Goal: Information Seeking & Learning: Learn about a topic

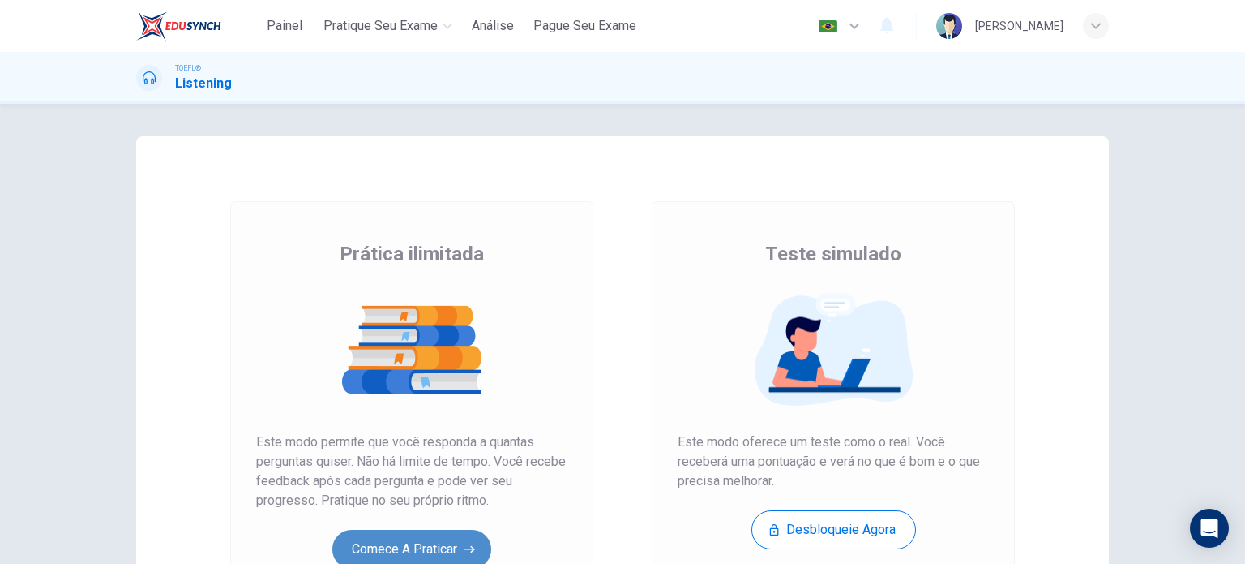
click at [390, 540] on button "Comece a praticar" at bounding box center [411, 548] width 159 height 39
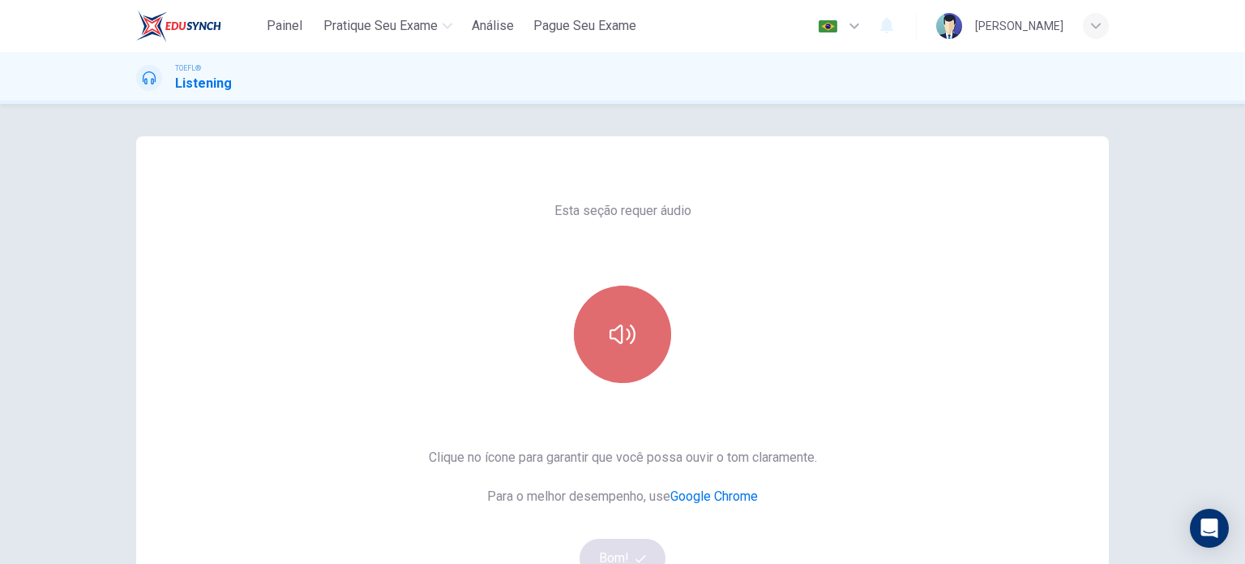
click at [632, 366] on button "button" at bounding box center [622, 333] width 97 height 97
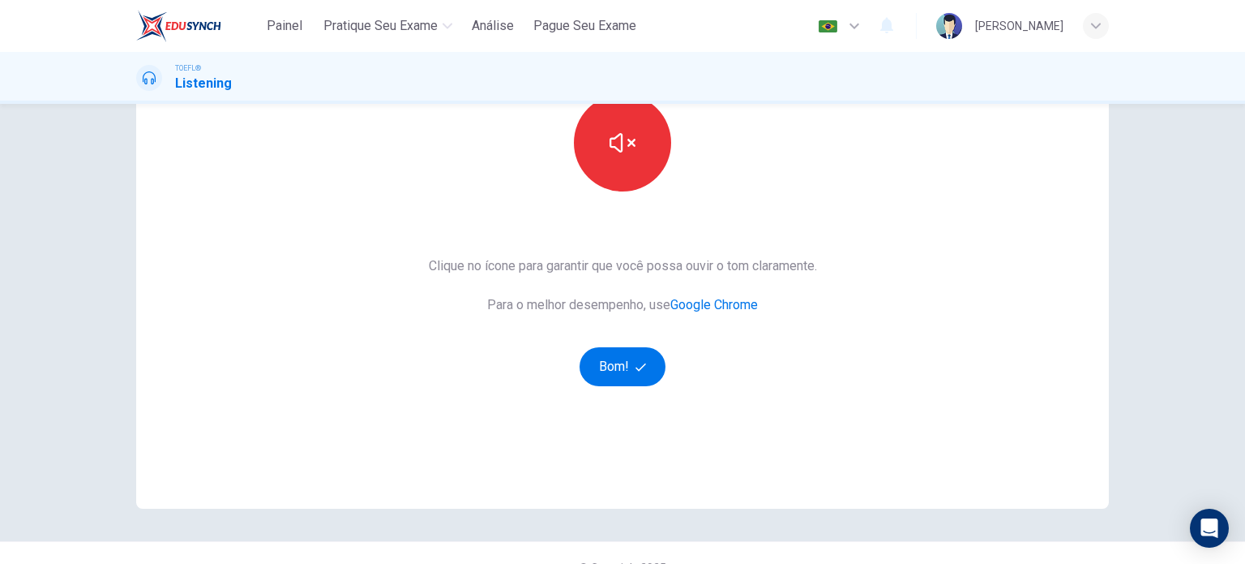
scroll to position [197, 0]
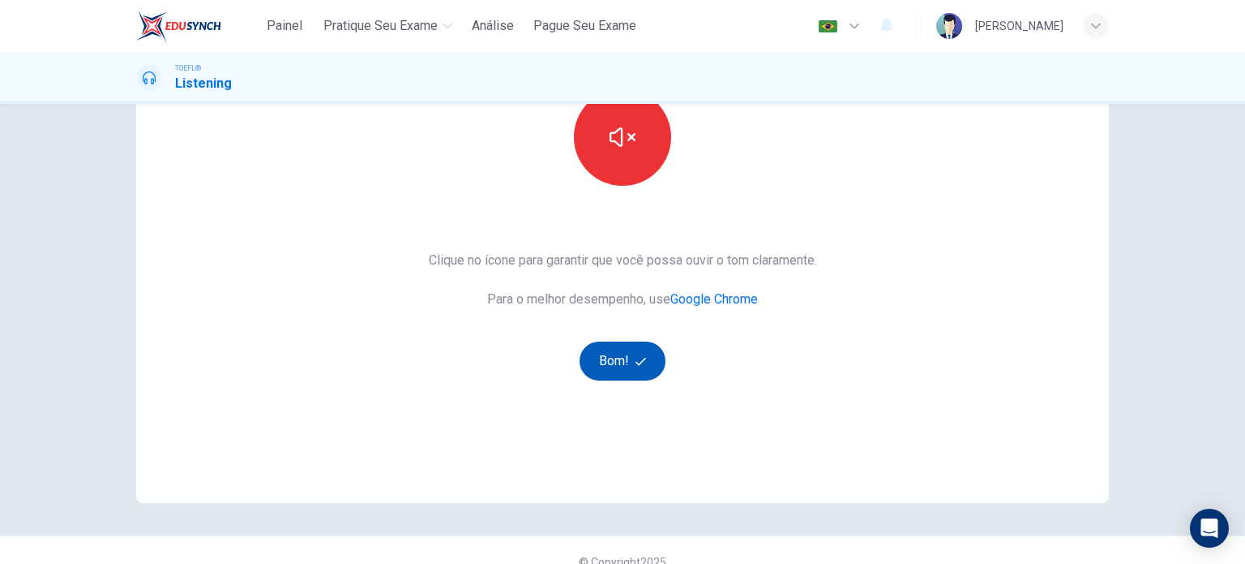
click at [637, 362] on icon "button" at bounding box center [641, 361] width 11 height 11
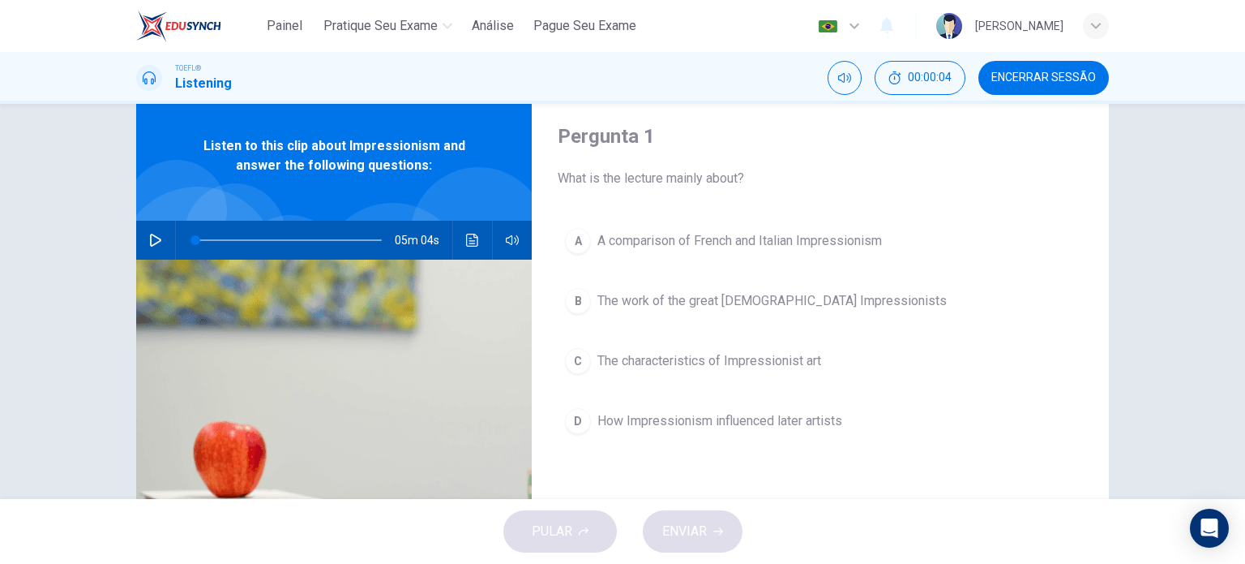
scroll to position [8, 0]
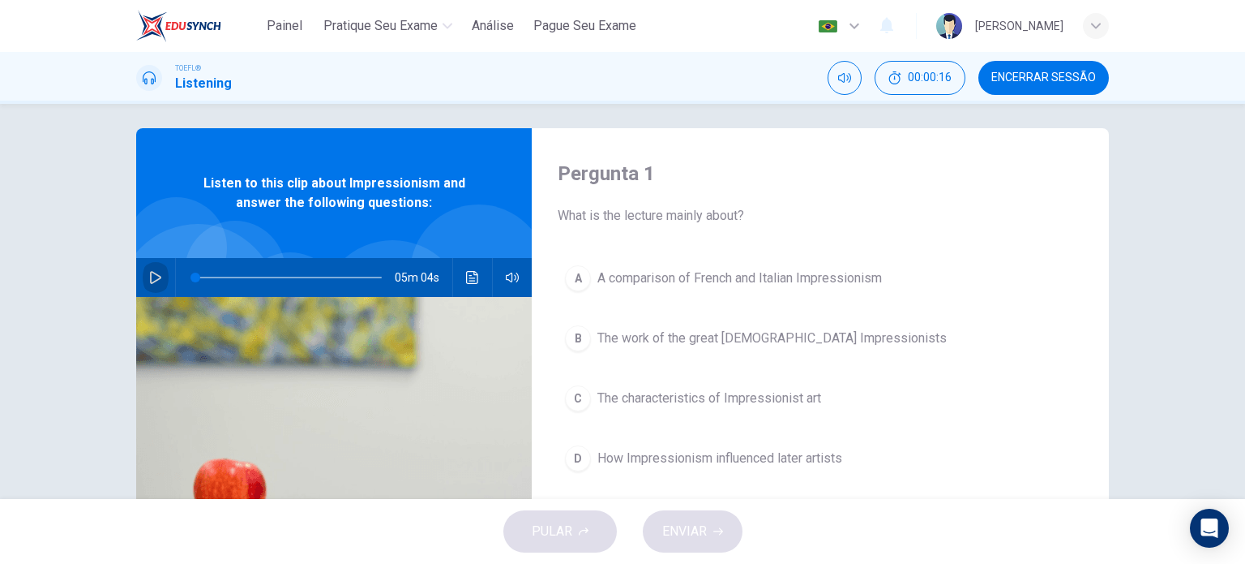
click at [150, 282] on icon "button" at bounding box center [155, 277] width 13 height 13
click at [269, 281] on span at bounding box center [274, 277] width 10 height 10
click at [318, 274] on span at bounding box center [322, 277] width 10 height 10
click at [313, 275] on span at bounding box center [317, 277] width 10 height 10
type input "0"
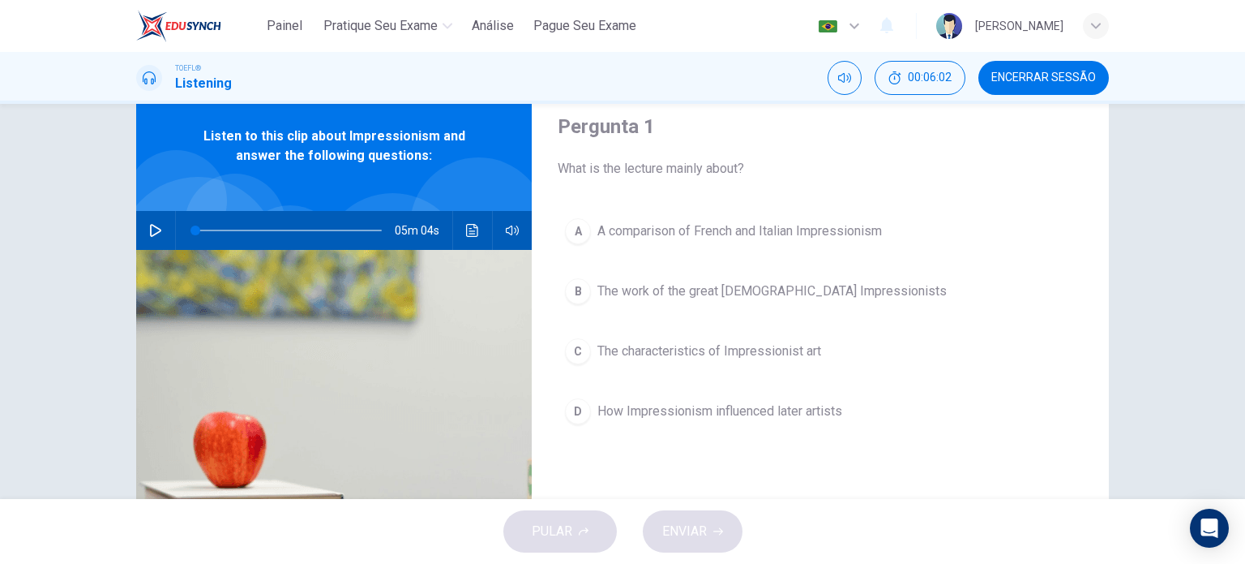
scroll to position [57, 0]
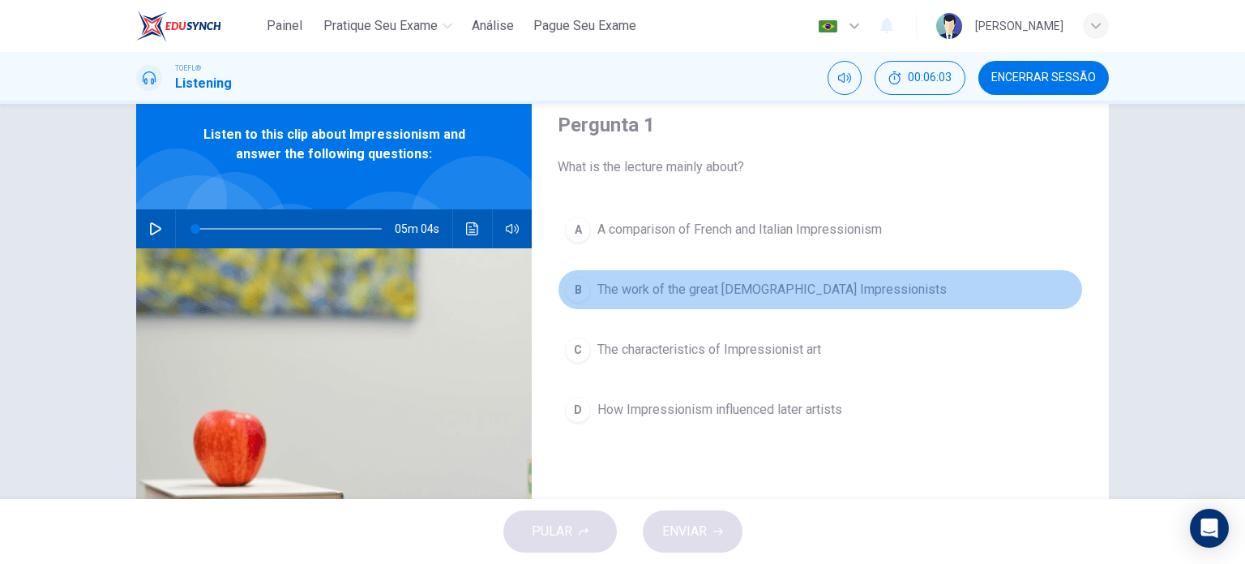
click at [832, 290] on span "The work of the great [DEMOGRAPHIC_DATA] Impressionists" at bounding box center [772, 289] width 349 height 19
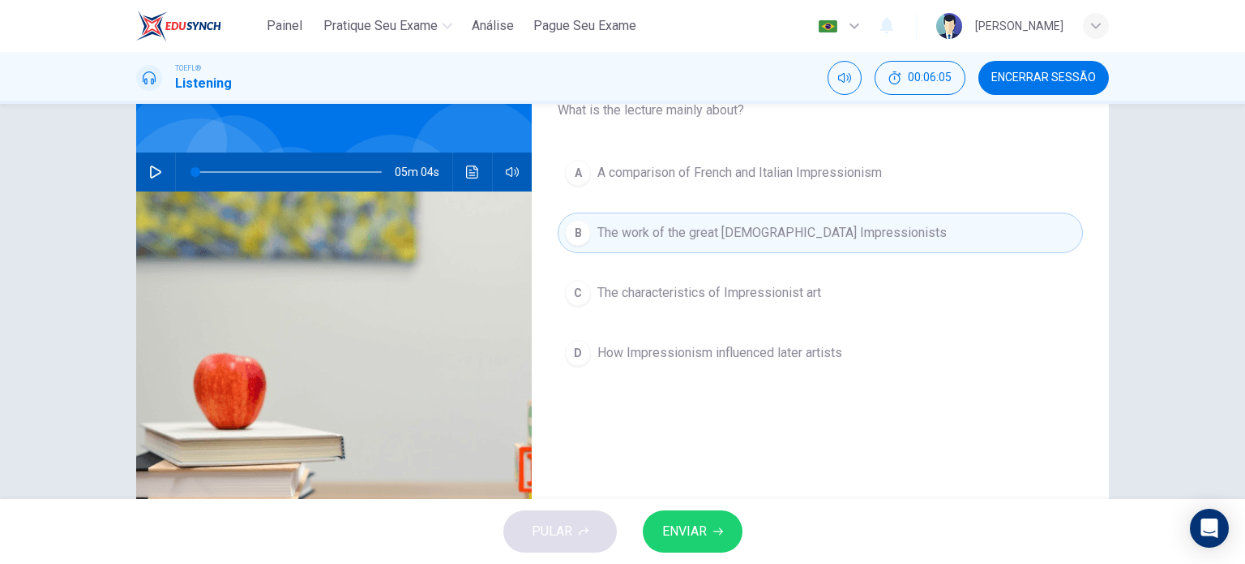
scroll to position [115, 0]
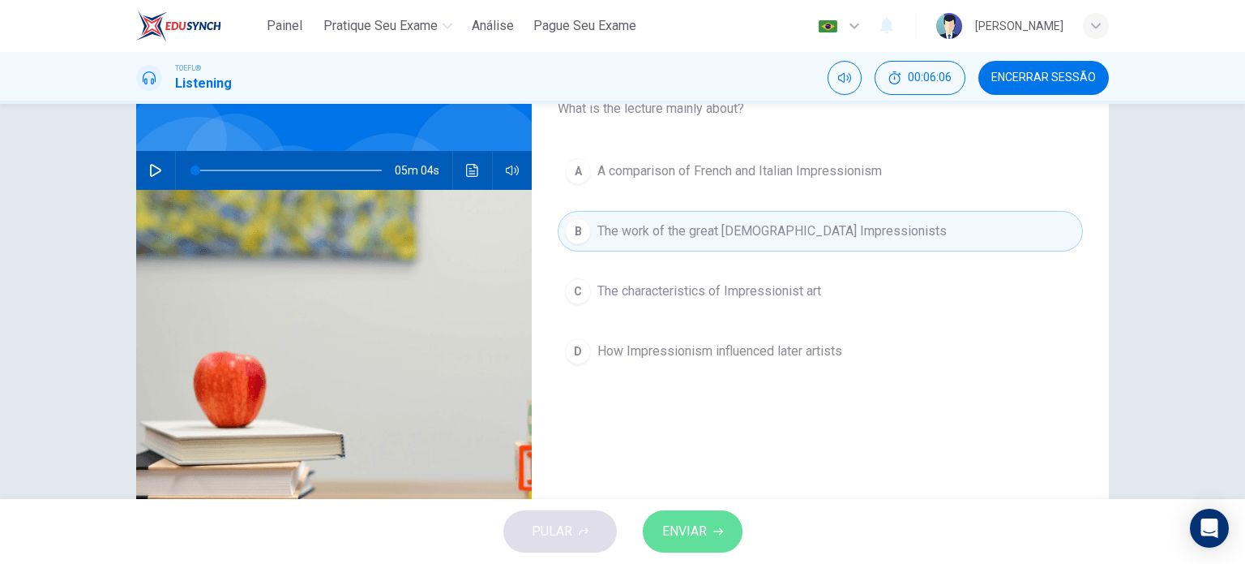
click at [712, 528] on button "ENVIAR" at bounding box center [693, 531] width 100 height 42
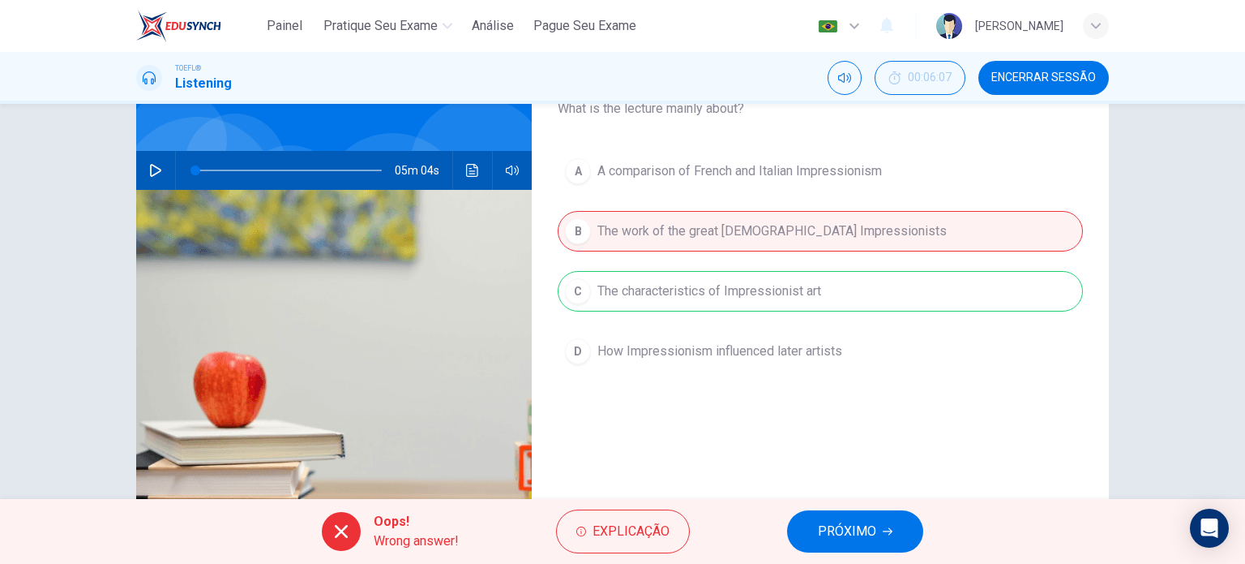
click at [868, 528] on span "PRÓXIMO" at bounding box center [847, 531] width 58 height 23
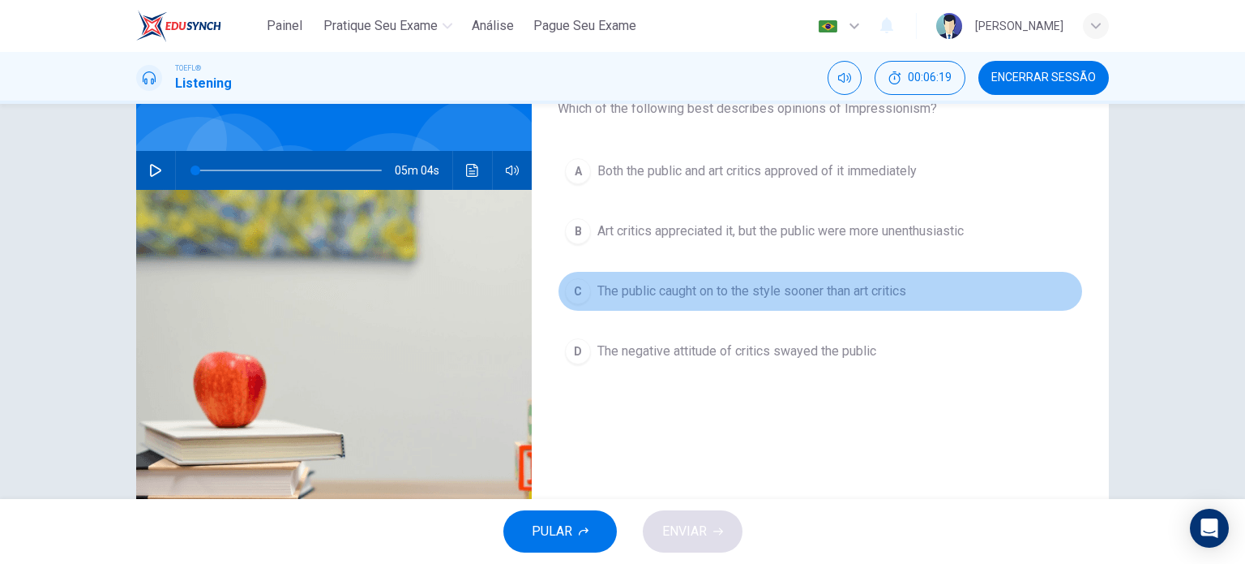
click at [849, 289] on span "The public caught on to the style sooner than art critics" at bounding box center [752, 290] width 309 height 19
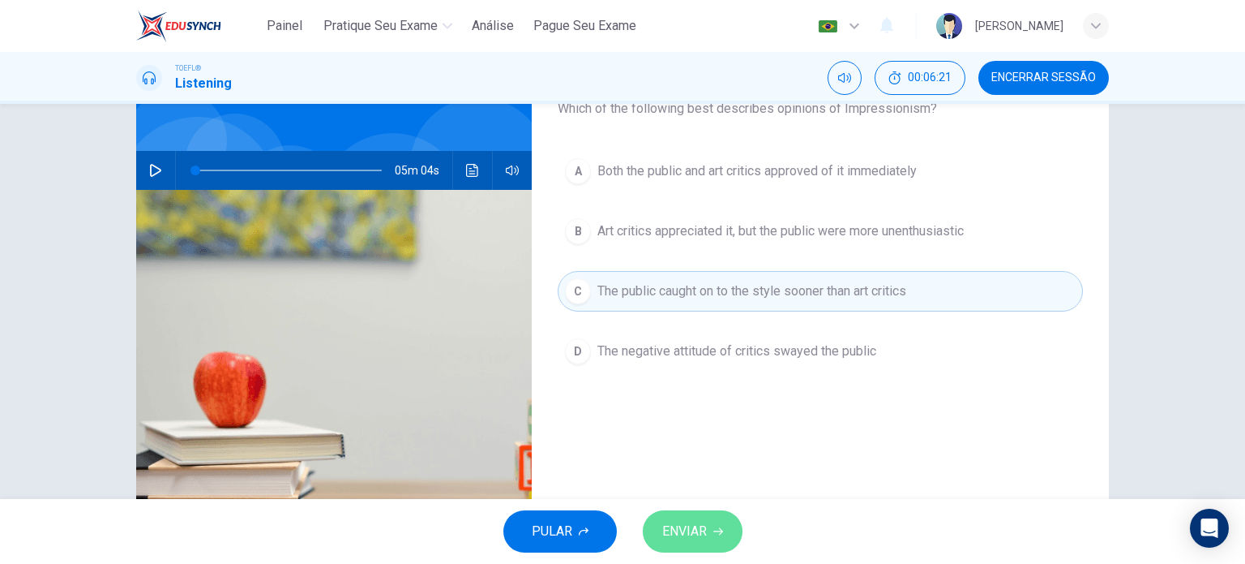
click at [713, 531] on icon "button" at bounding box center [718, 531] width 10 height 10
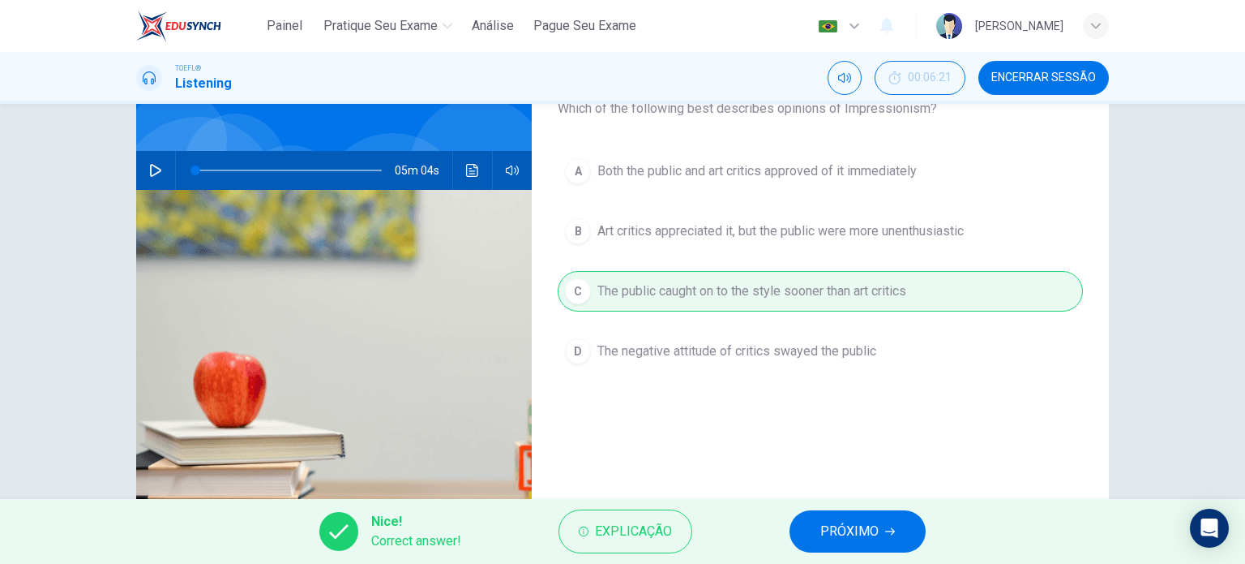
click at [831, 531] on span "PRÓXIMO" at bounding box center [850, 531] width 58 height 23
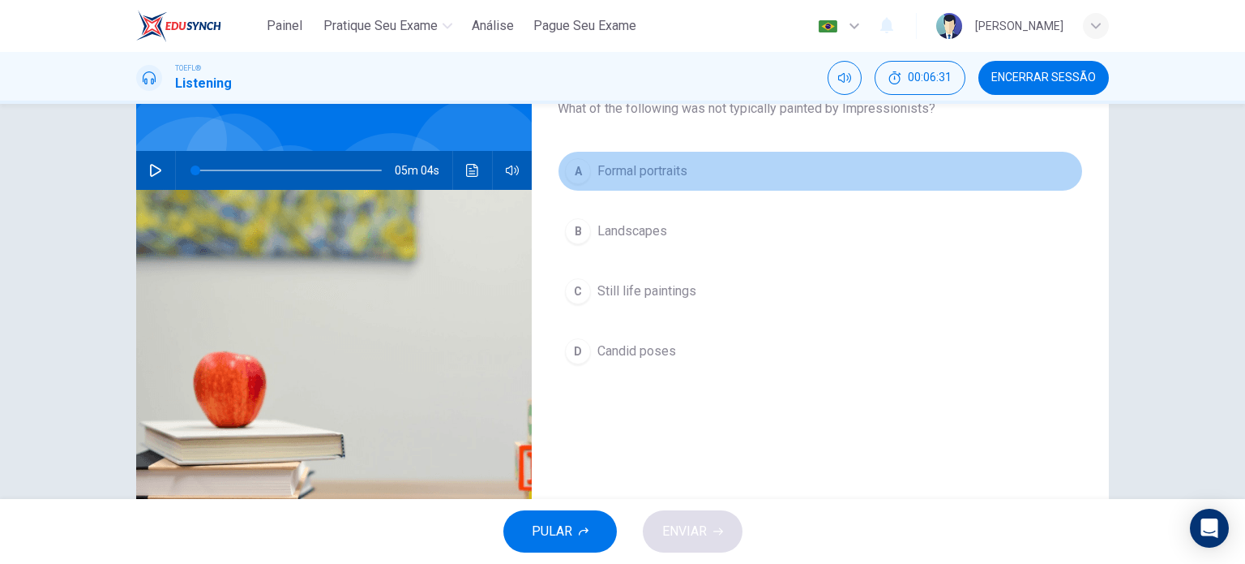
click at [616, 190] on button "A Formal portraits" at bounding box center [820, 171] width 525 height 41
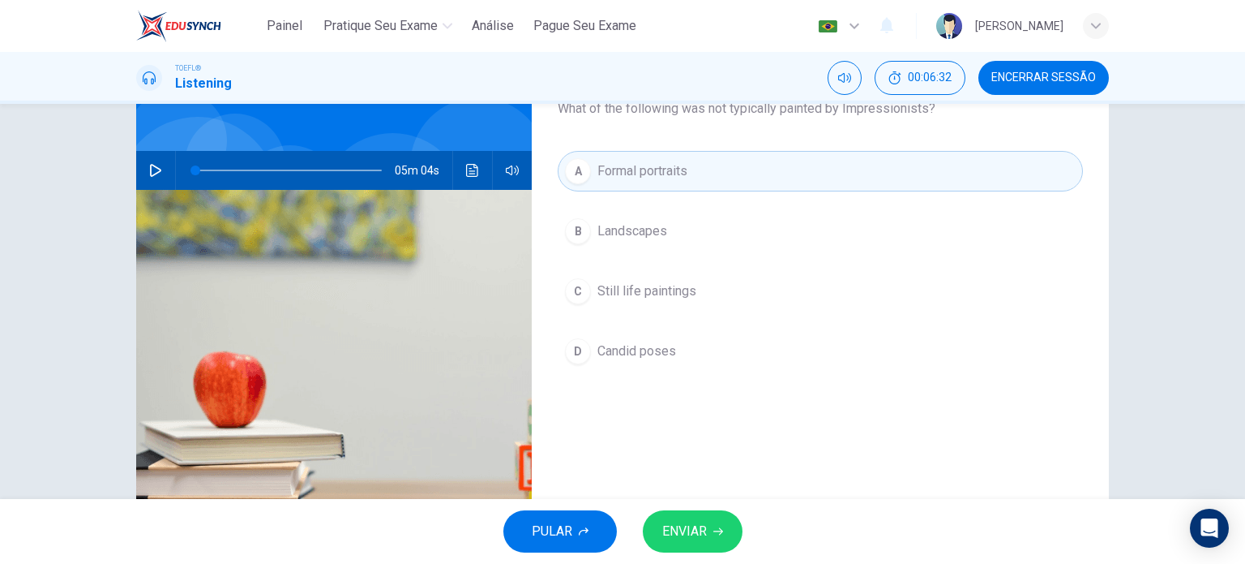
click at [706, 521] on span "ENVIAR" at bounding box center [684, 531] width 45 height 23
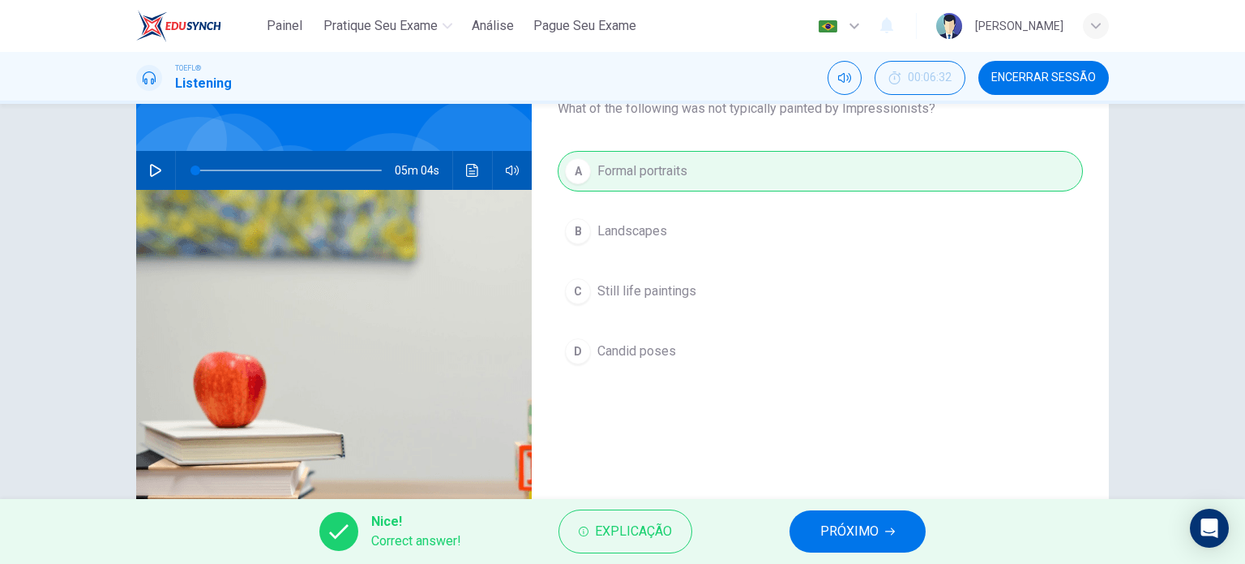
click at [833, 526] on span "PRÓXIMO" at bounding box center [850, 531] width 58 height 23
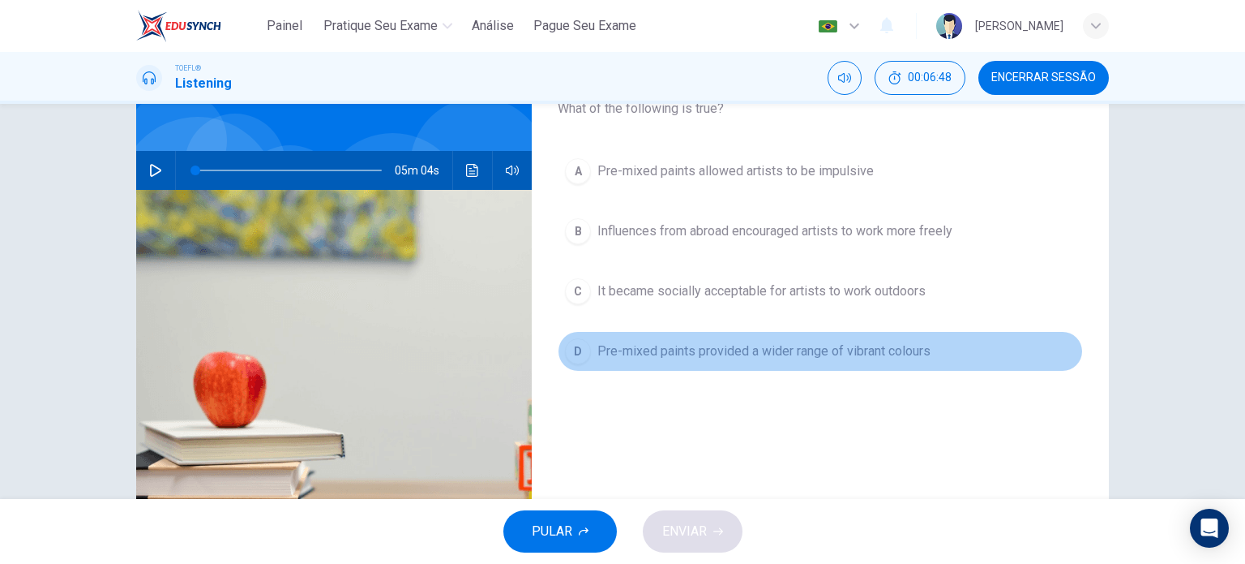
click at [726, 349] on span "Pre-mixed paints provided a wider range of vibrant colours" at bounding box center [764, 350] width 333 height 19
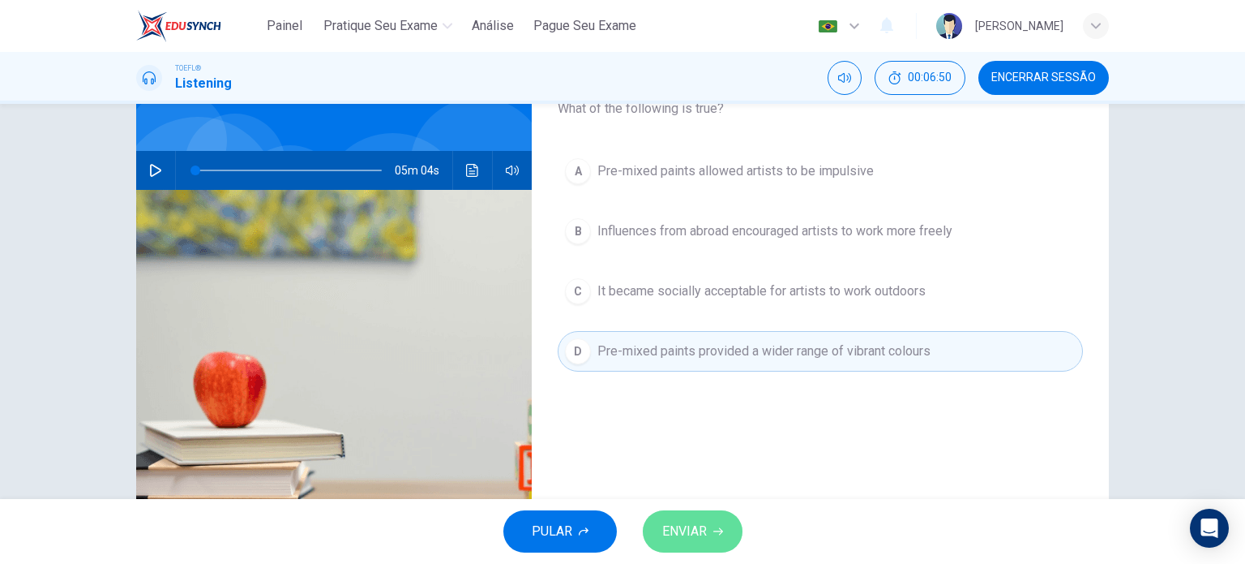
click at [706, 528] on span "ENVIAR" at bounding box center [684, 531] width 45 height 23
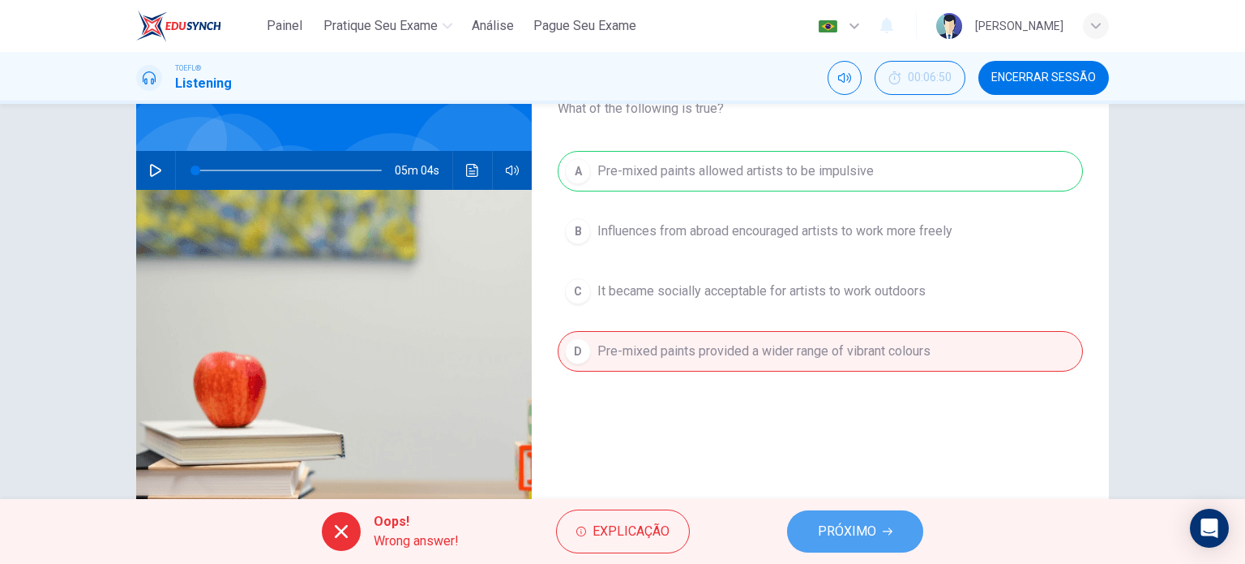
click at [855, 530] on span "PRÓXIMO" at bounding box center [847, 531] width 58 height 23
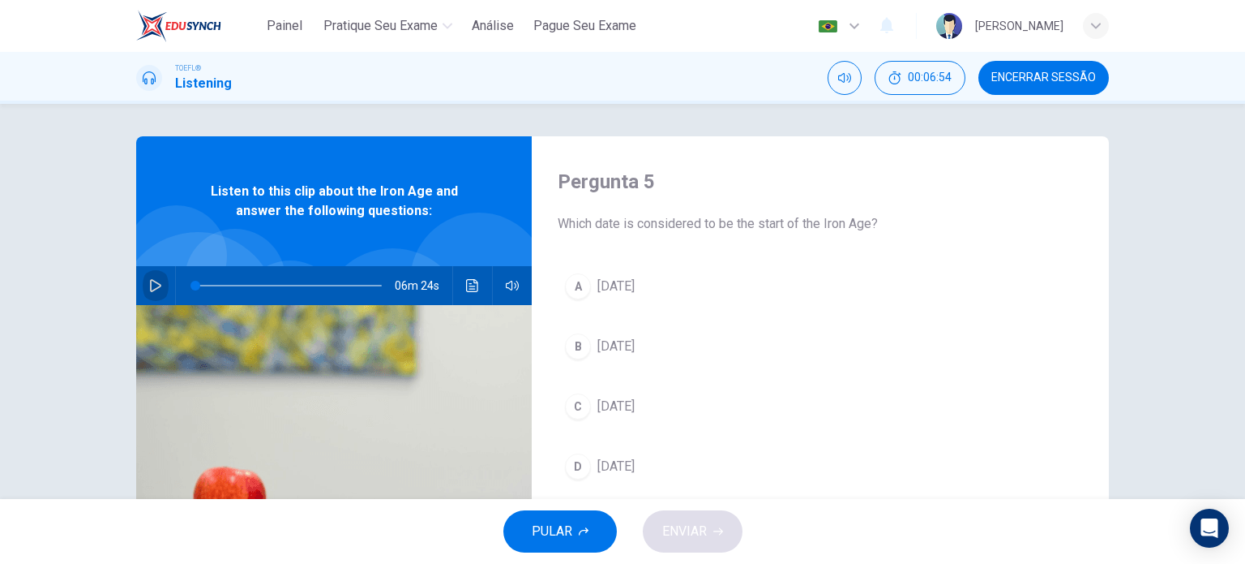
click at [157, 285] on icon "button" at bounding box center [155, 285] width 13 height 13
type input "1"
drag, startPoint x: 195, startPoint y: 281, endPoint x: 142, endPoint y: 286, distance: 52.9
click at [142, 286] on div "06m 24s" at bounding box center [334, 285] width 396 height 39
drag, startPoint x: 204, startPoint y: 280, endPoint x: 186, endPoint y: 280, distance: 17.8
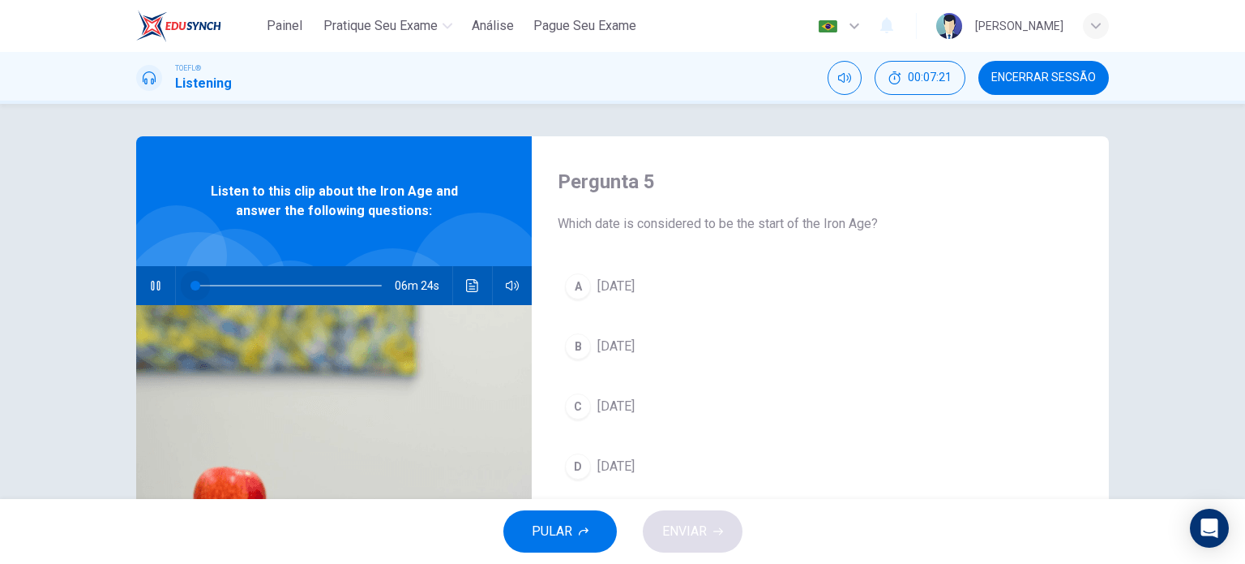
click at [191, 281] on span at bounding box center [196, 286] width 10 height 10
click at [205, 281] on span at bounding box center [210, 286] width 10 height 10
click at [624, 283] on span "[DATE]" at bounding box center [616, 285] width 37 height 19
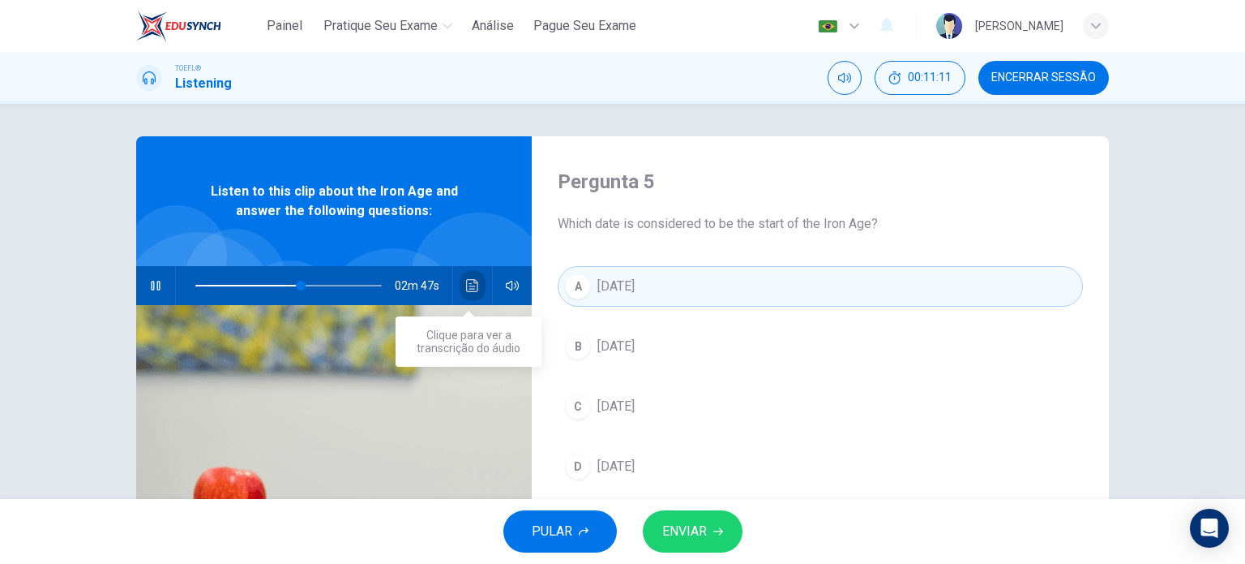
click at [467, 288] on icon "Clique para ver a transcrição do áudio" at bounding box center [472, 285] width 12 height 13
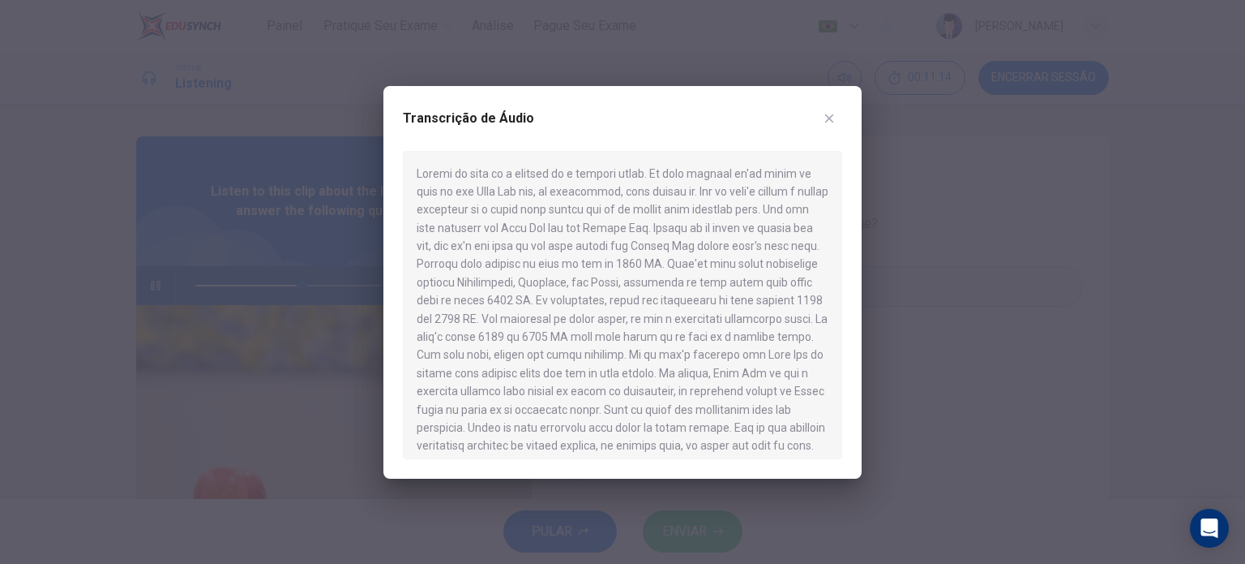
click at [327, 450] on div at bounding box center [622, 282] width 1245 height 564
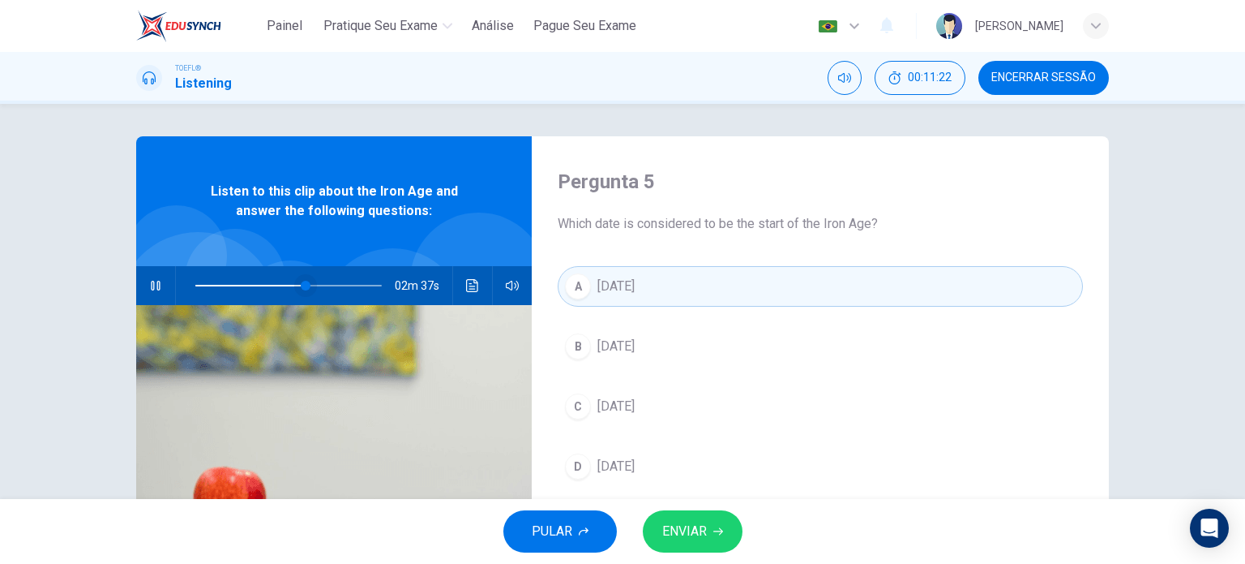
click at [301, 289] on span at bounding box center [306, 286] width 10 height 10
click at [362, 287] on span at bounding box center [365, 286] width 10 height 10
click at [354, 284] on span at bounding box center [358, 286] width 10 height 10
click at [370, 285] on span at bounding box center [288, 285] width 186 height 23
click at [149, 288] on icon "button" at bounding box center [155, 285] width 13 height 13
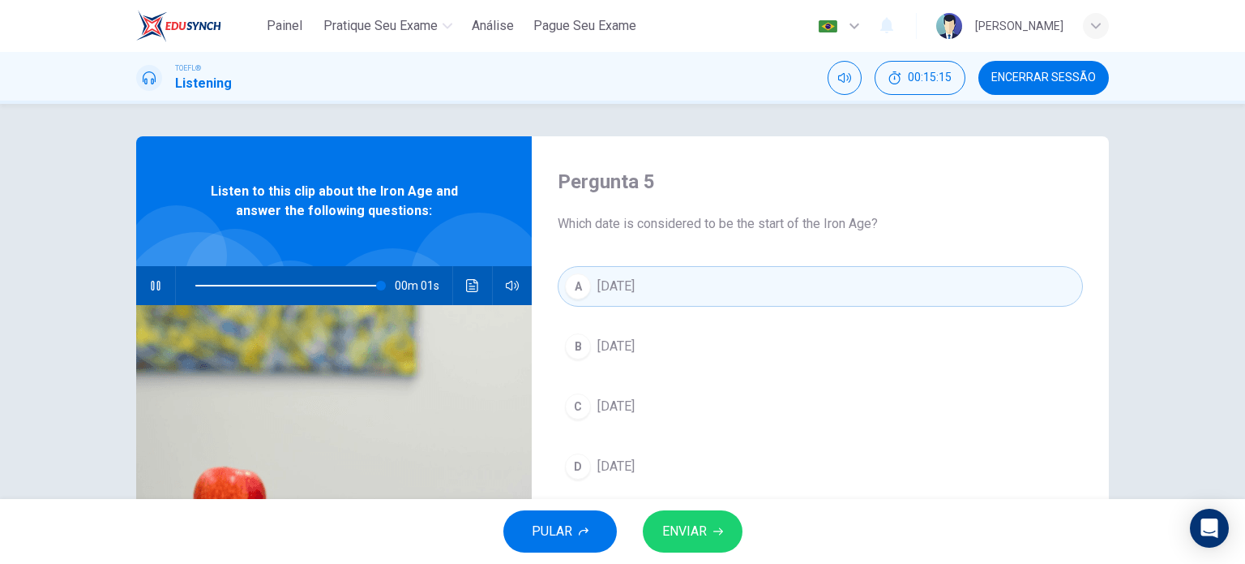
type input "0"
click at [709, 538] on button "ENVIAR" at bounding box center [693, 531] width 100 height 42
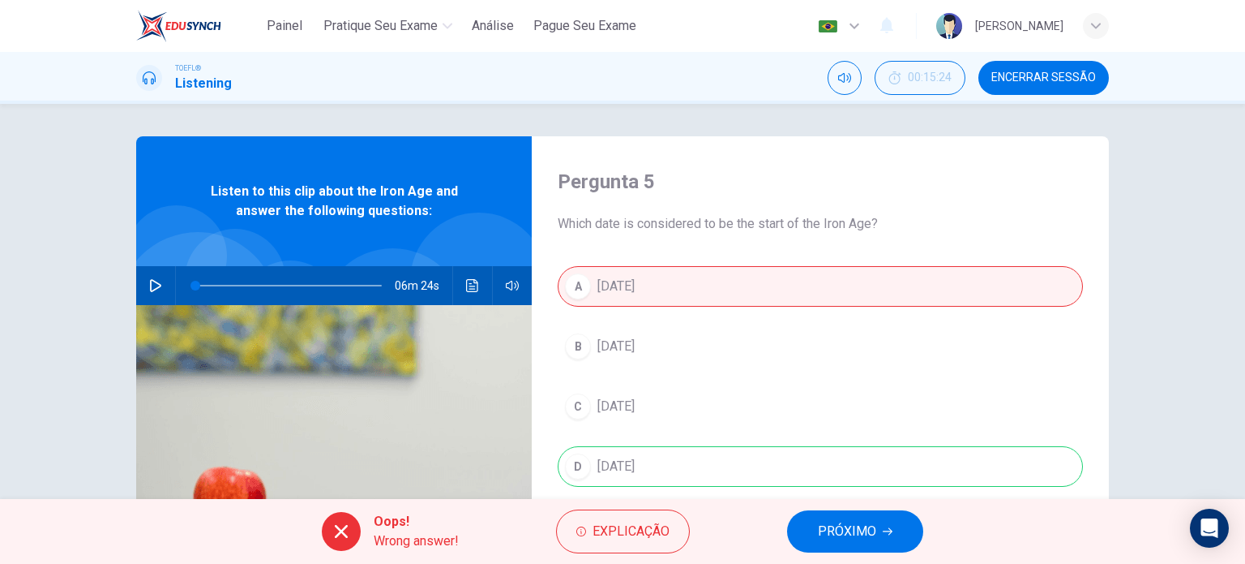
click at [833, 541] on span "PRÓXIMO" at bounding box center [847, 531] width 58 height 23
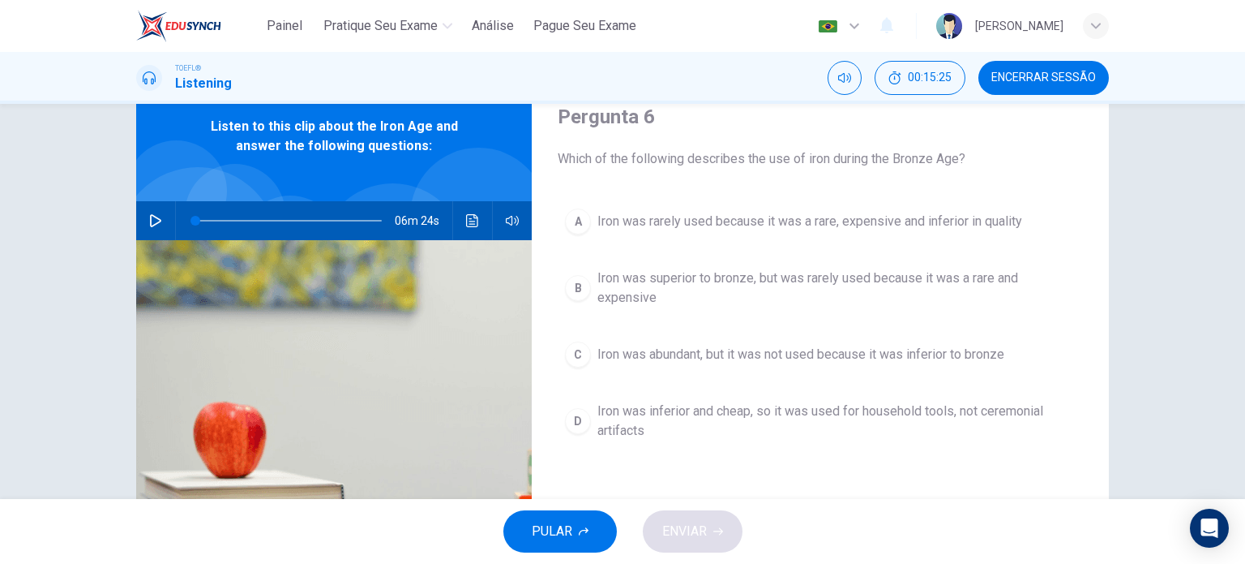
scroll to position [65, 0]
click at [469, 223] on icon "Clique para ver a transcrição do áudio" at bounding box center [472, 220] width 13 height 13
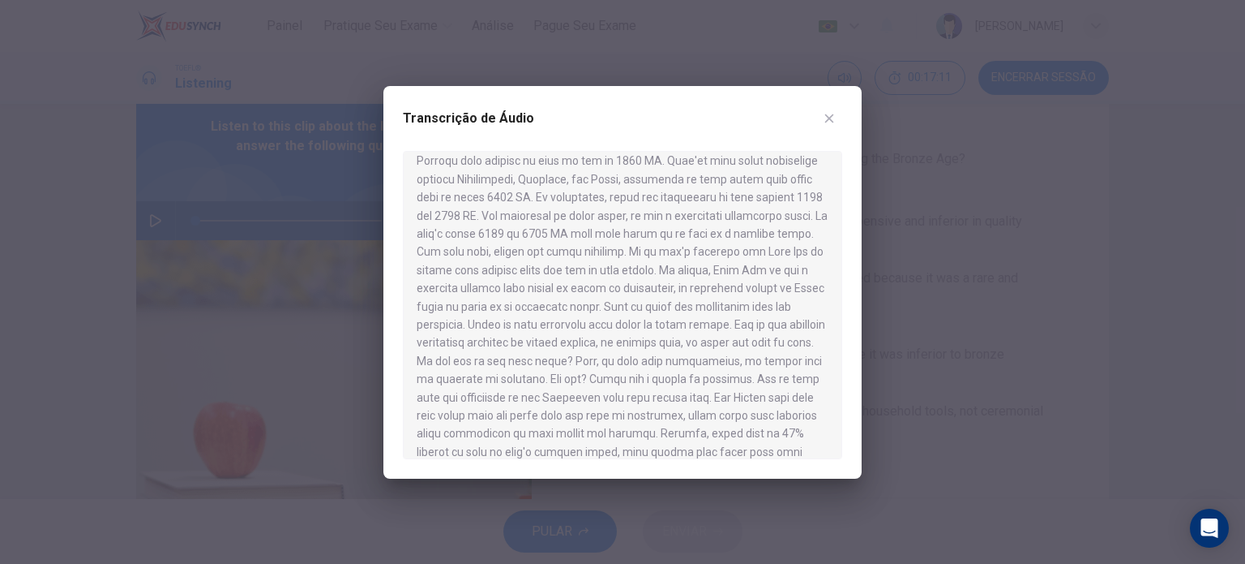
scroll to position [104, 0]
click at [966, 353] on div at bounding box center [622, 282] width 1245 height 564
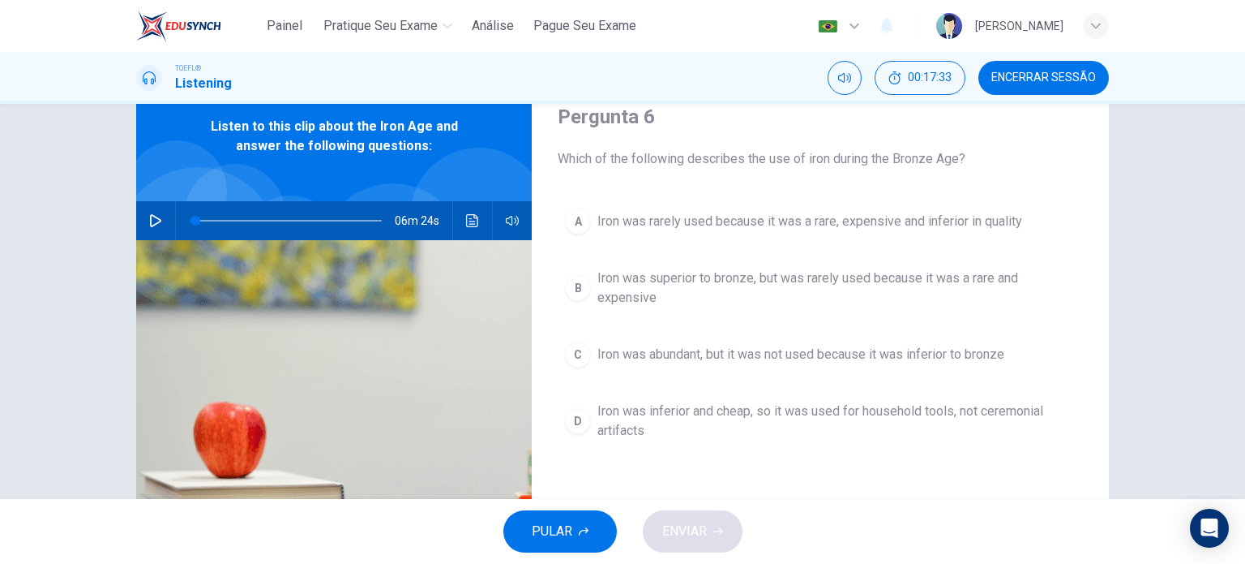
click at [858, 226] on span "Iron was rarely used because it was a rare, expensive and inferior in quality" at bounding box center [810, 221] width 425 height 19
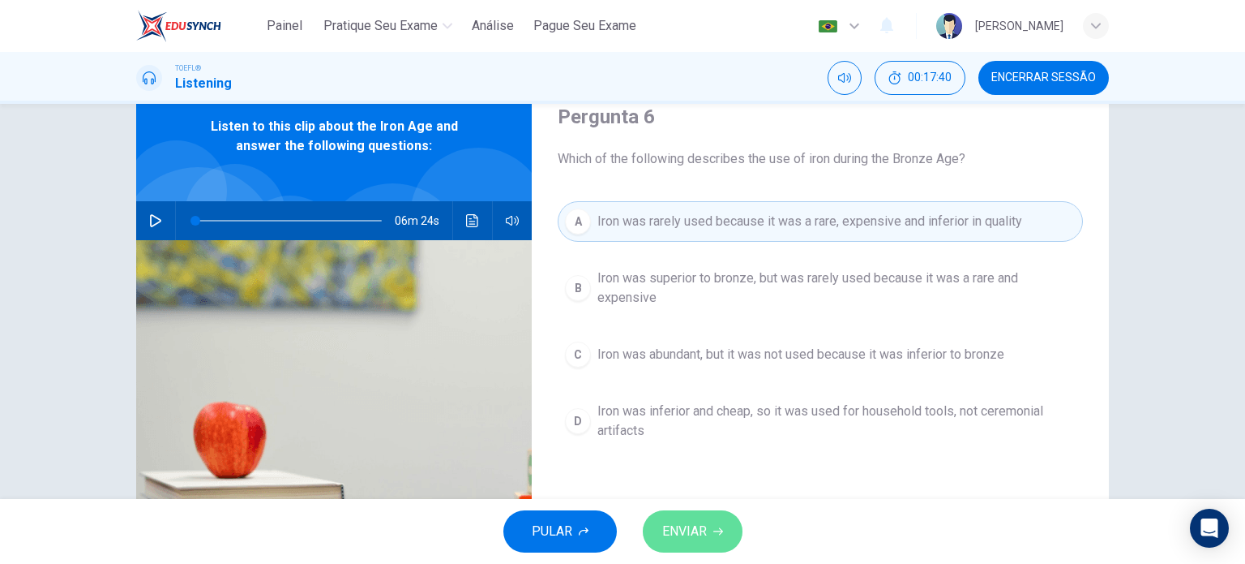
click at [711, 542] on button "ENVIAR" at bounding box center [693, 531] width 100 height 42
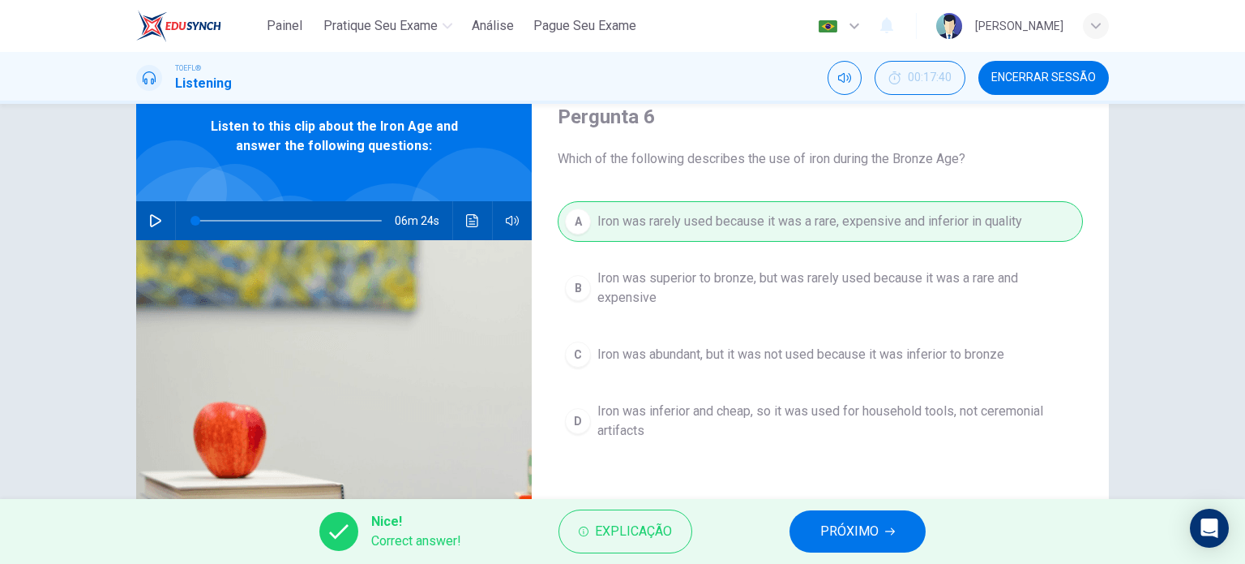
click at [824, 541] on span "PRÓXIMO" at bounding box center [850, 531] width 58 height 23
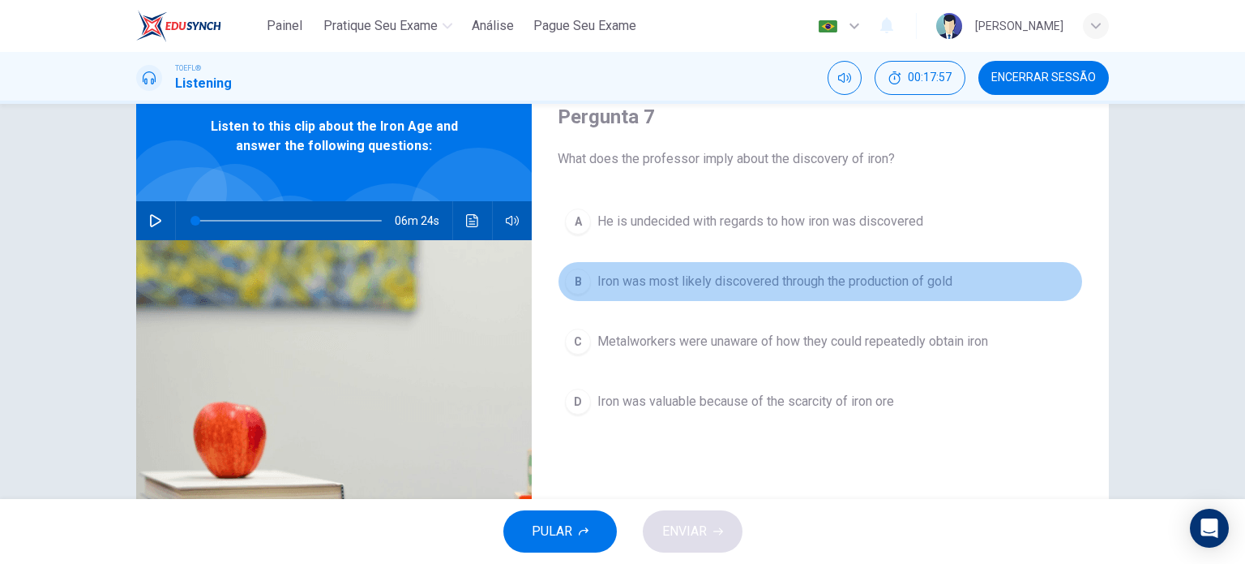
click at [704, 299] on button "B Iron was most likely discovered through the production of gold" at bounding box center [820, 281] width 525 height 41
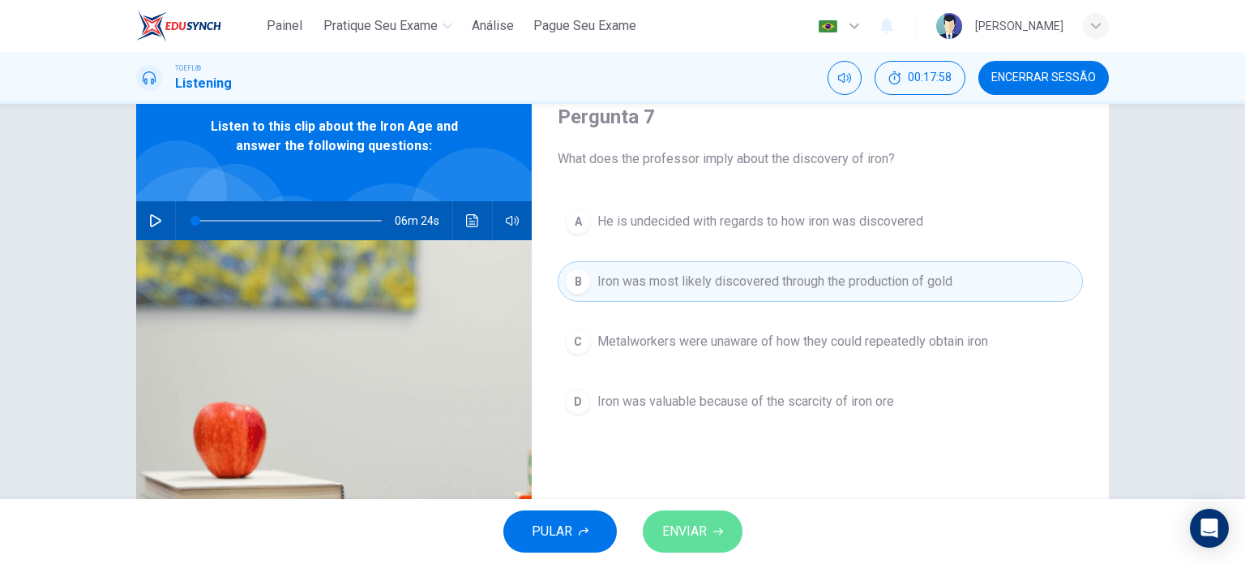
click at [675, 531] on span "ENVIAR" at bounding box center [684, 531] width 45 height 23
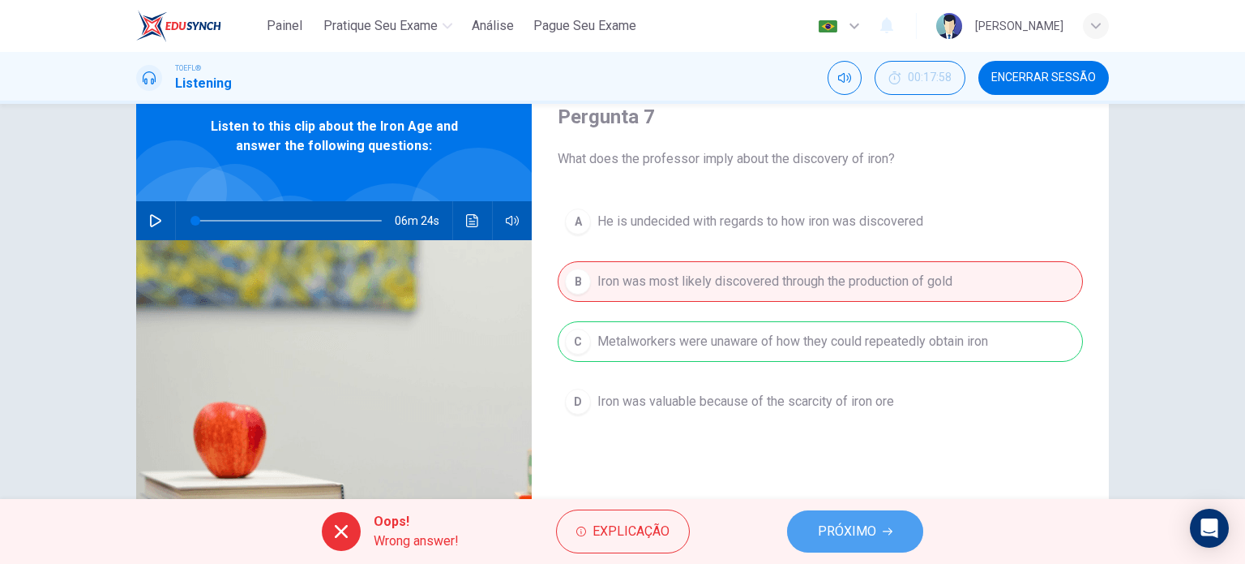
click at [855, 525] on span "PRÓXIMO" at bounding box center [847, 531] width 58 height 23
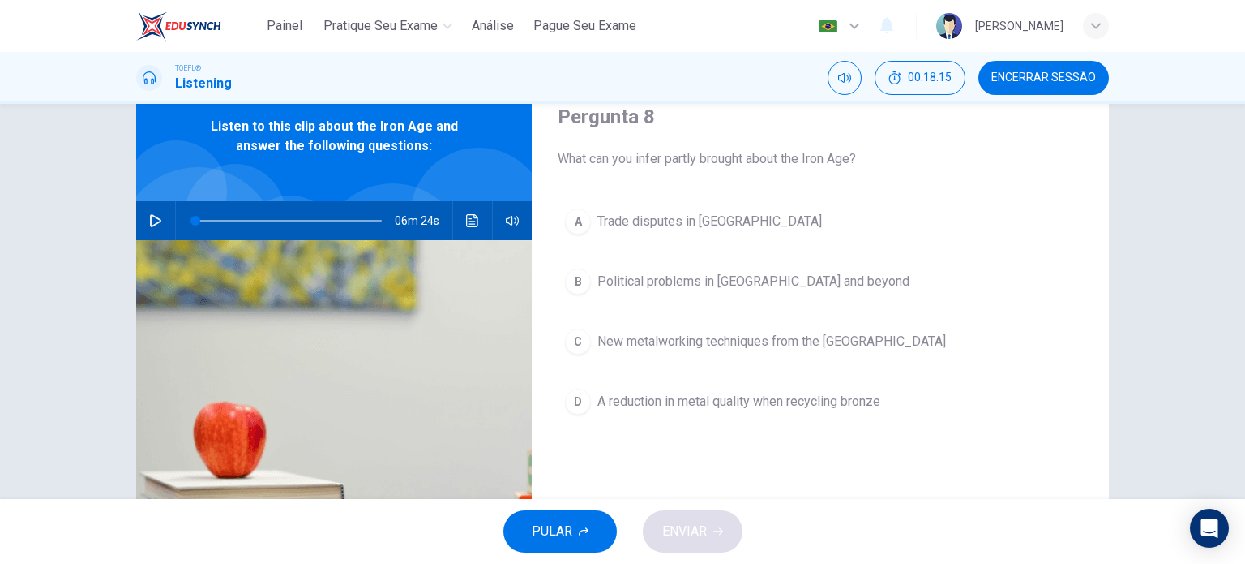
click at [752, 399] on span "A reduction in metal quality when recycling bronze" at bounding box center [739, 401] width 283 height 19
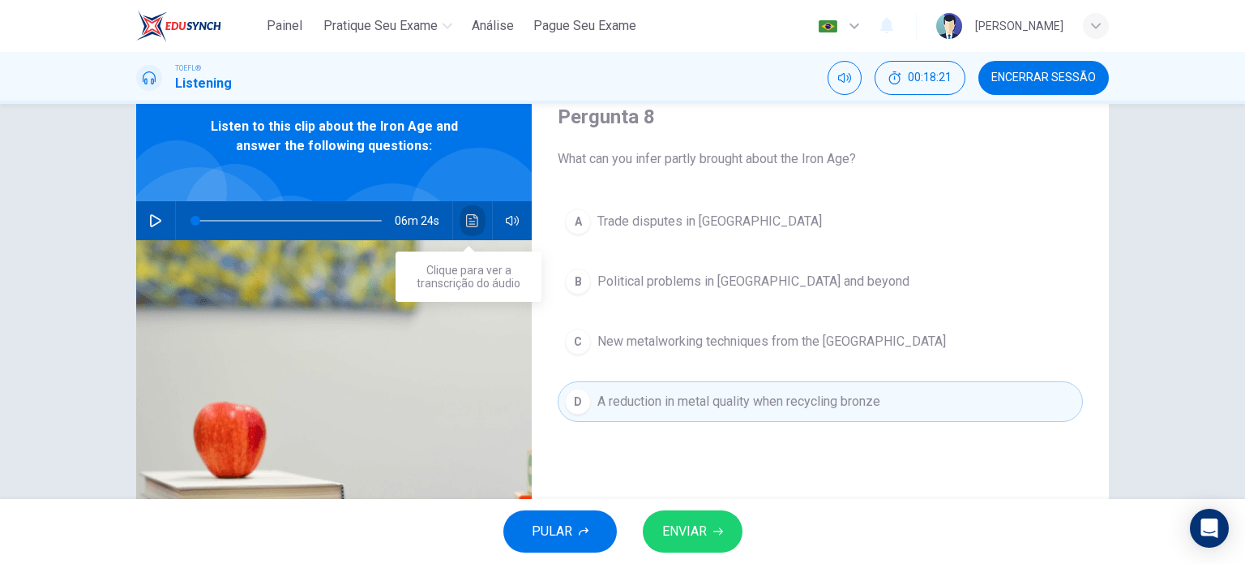
click at [468, 227] on button "Clique para ver a transcrição do áudio" at bounding box center [473, 220] width 26 height 39
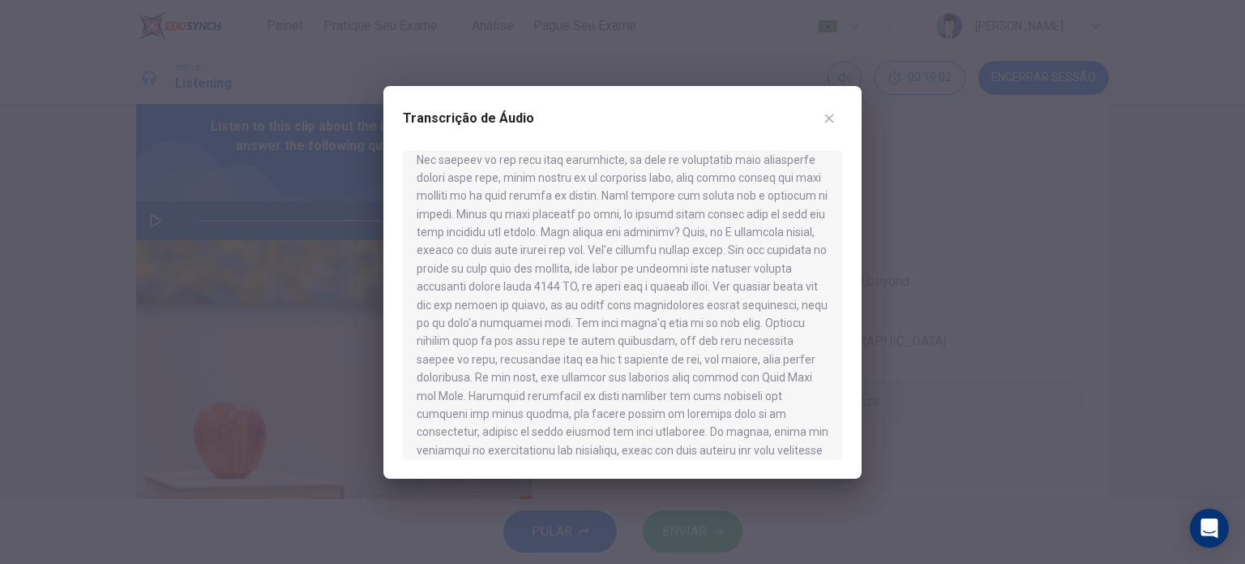
scroll to position [759, 0]
click at [905, 414] on div at bounding box center [622, 282] width 1245 height 564
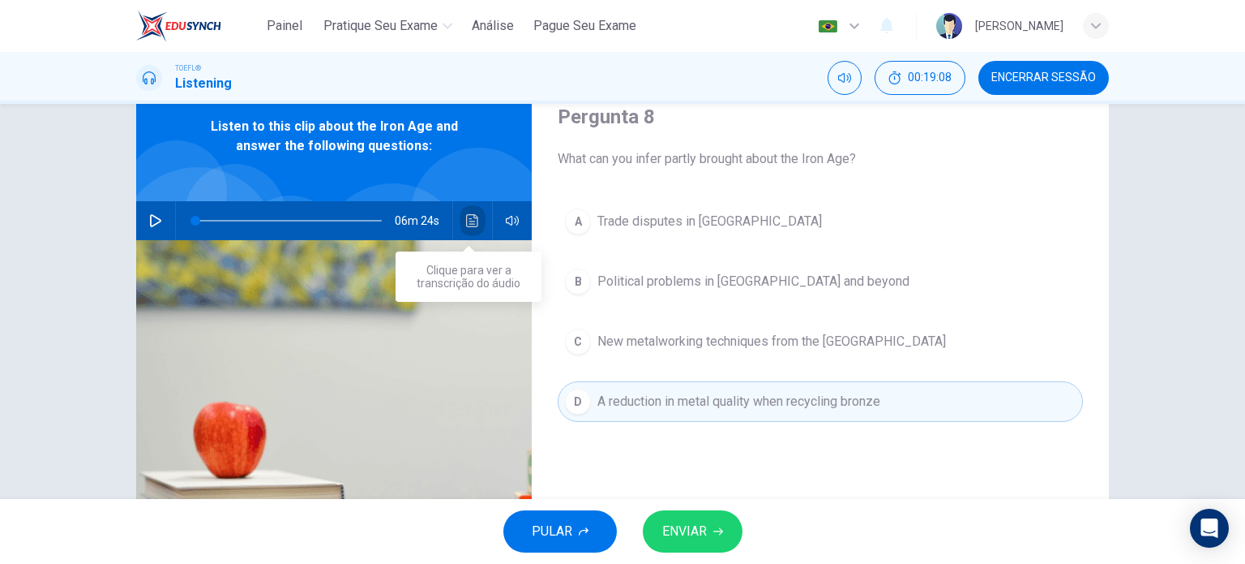
click at [470, 222] on icon "Clique para ver a transcrição do áudio" at bounding box center [472, 220] width 13 height 13
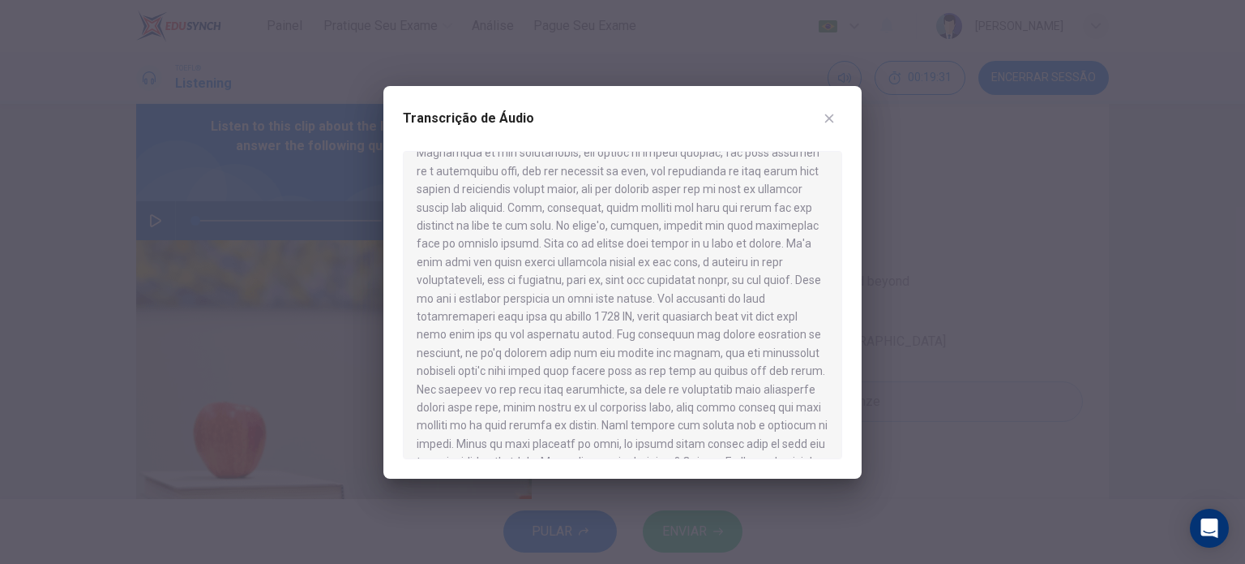
scroll to position [530, 0]
click at [966, 349] on div at bounding box center [622, 282] width 1245 height 564
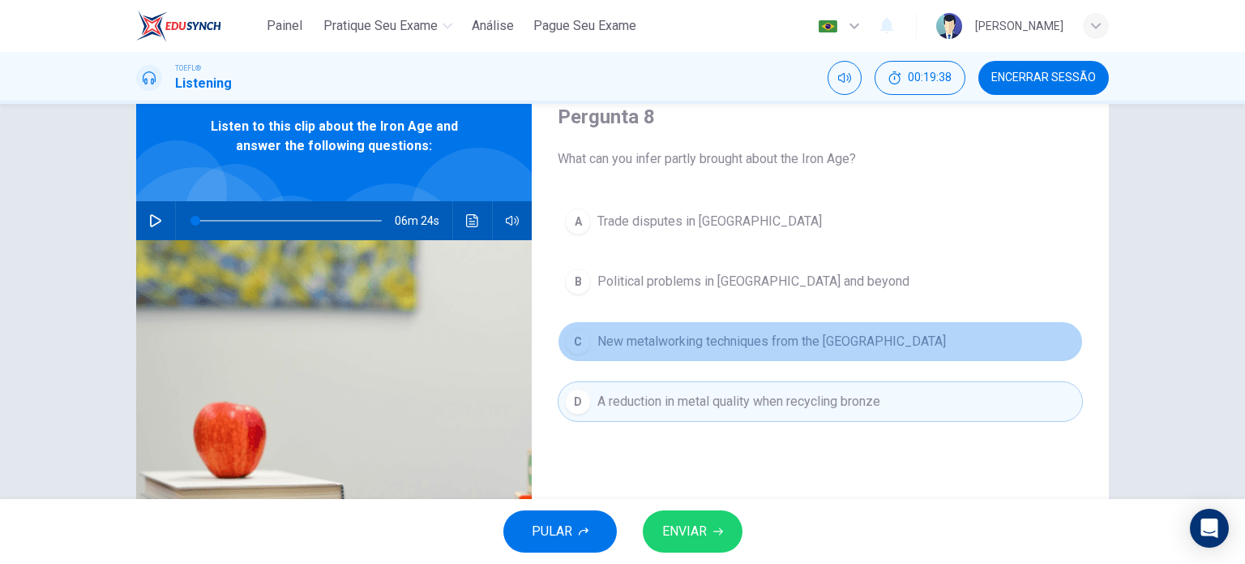
click at [808, 339] on span "New metalworking techniques from the [GEOGRAPHIC_DATA]" at bounding box center [772, 341] width 349 height 19
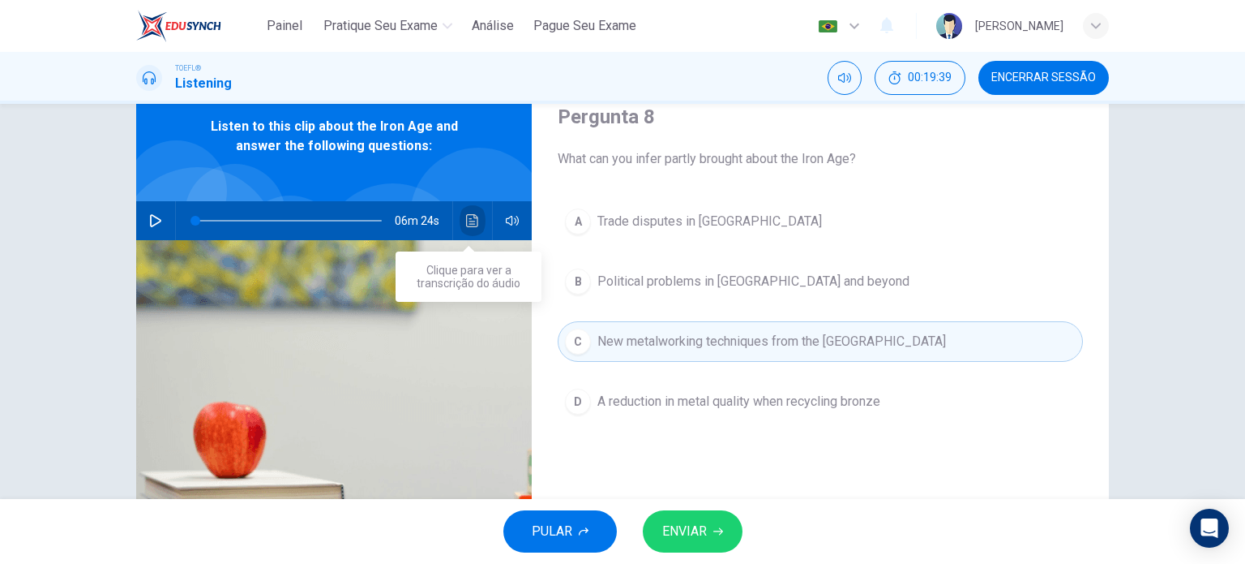
click at [466, 216] on icon "Clique para ver a transcrição do áudio" at bounding box center [472, 220] width 13 height 13
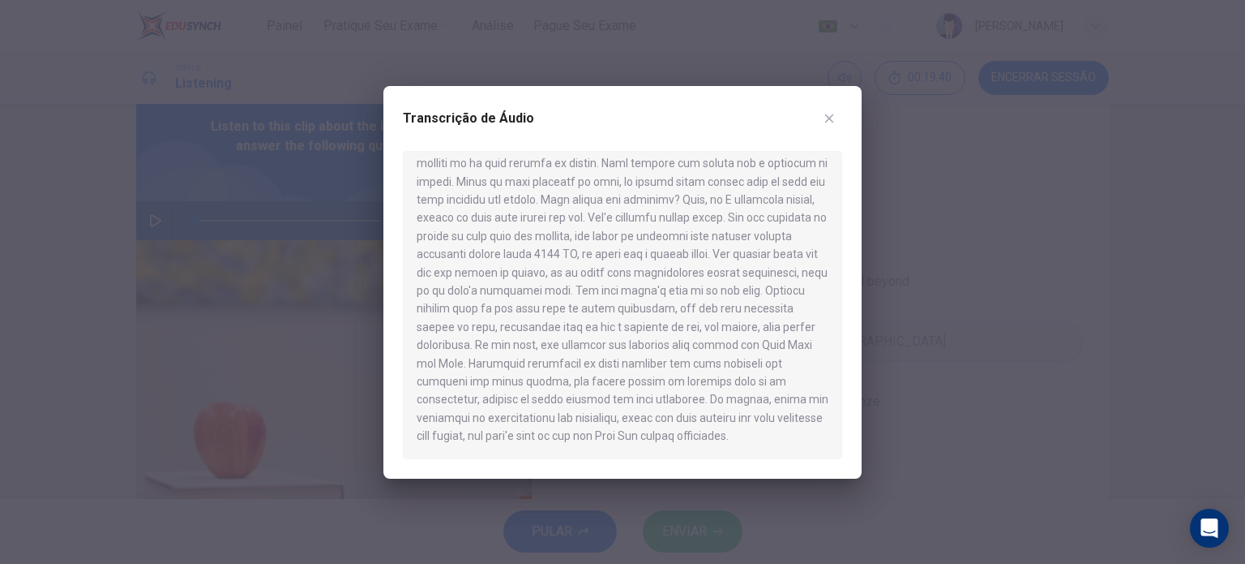
scroll to position [808, 0]
click at [863, 392] on div at bounding box center [622, 282] width 1245 height 564
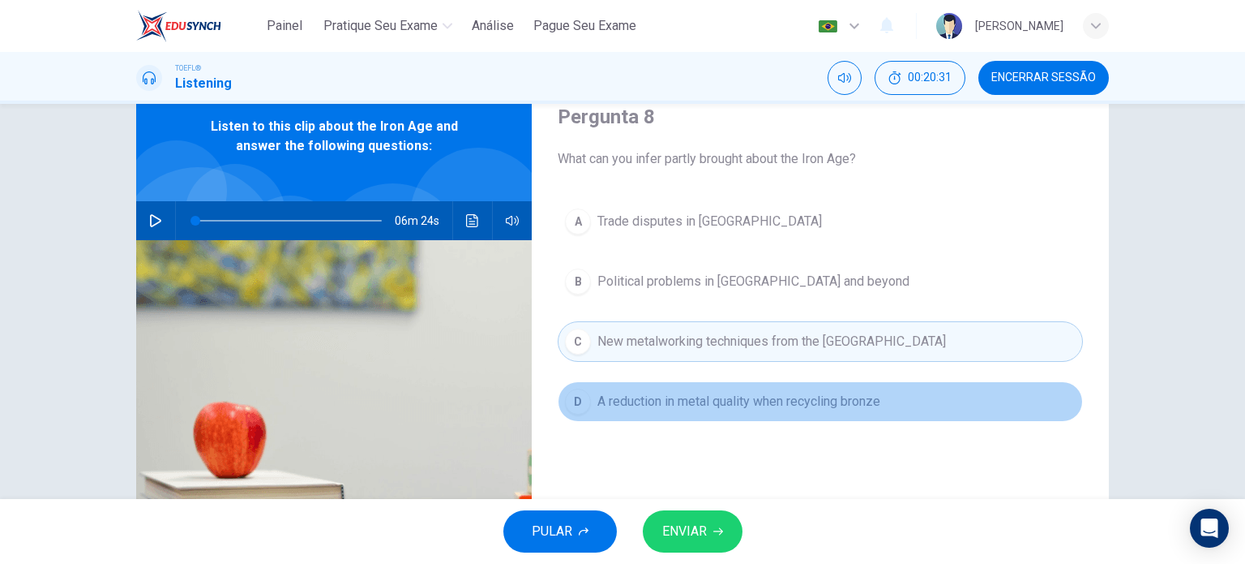
click at [753, 406] on span "A reduction in metal quality when recycling bronze" at bounding box center [739, 401] width 283 height 19
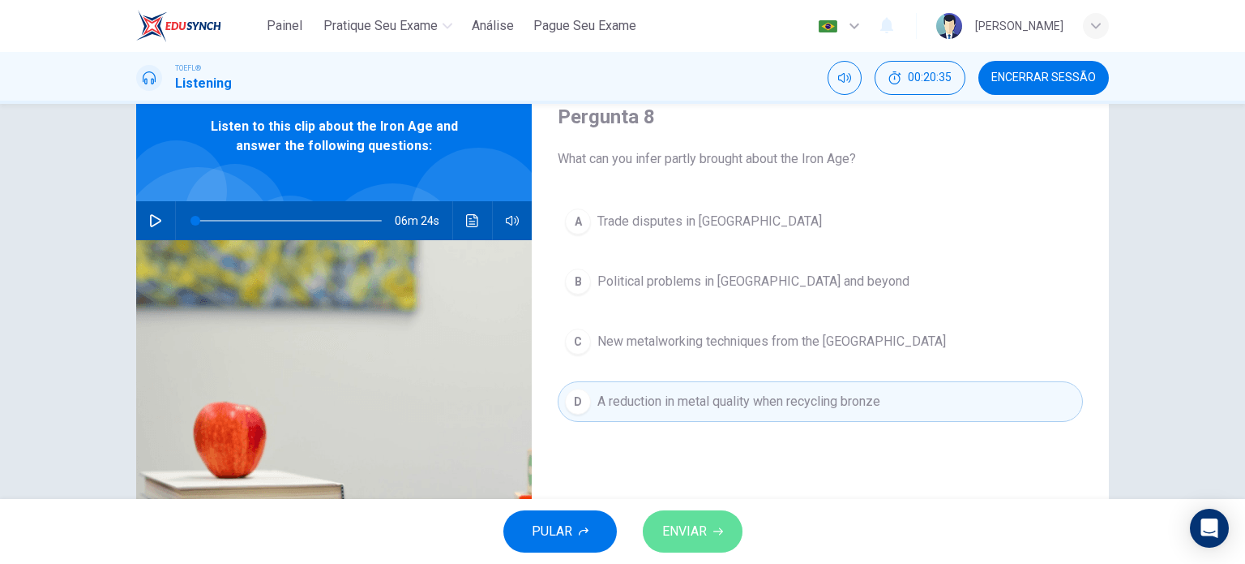
click at [694, 527] on span "ENVIAR" at bounding box center [684, 531] width 45 height 23
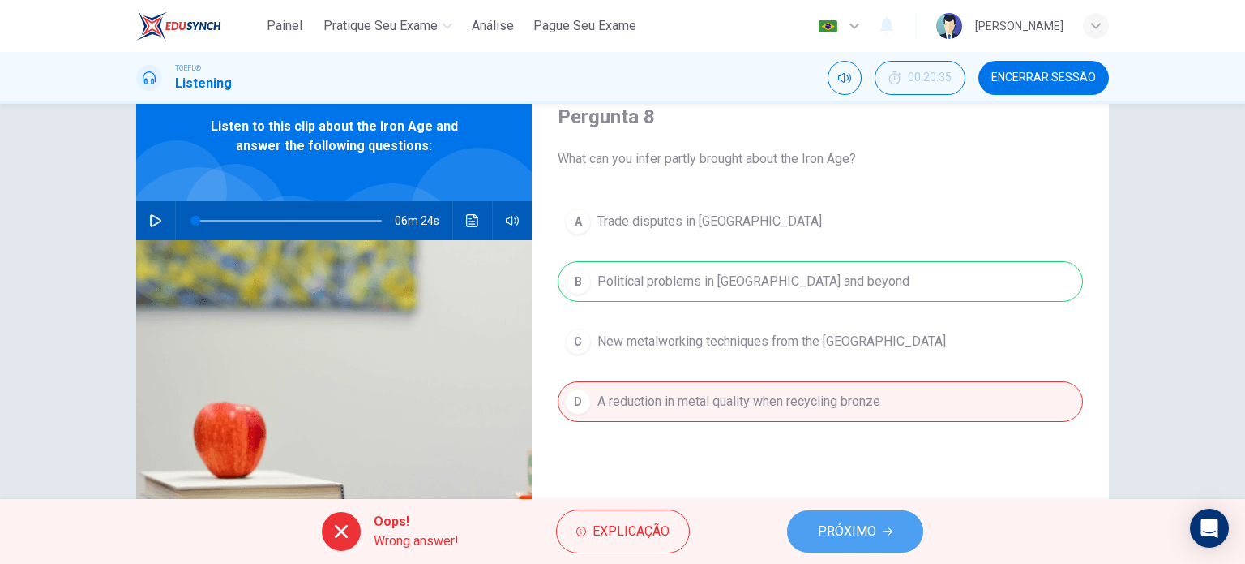
click at [887, 515] on button "PRÓXIMO" at bounding box center [855, 531] width 136 height 42
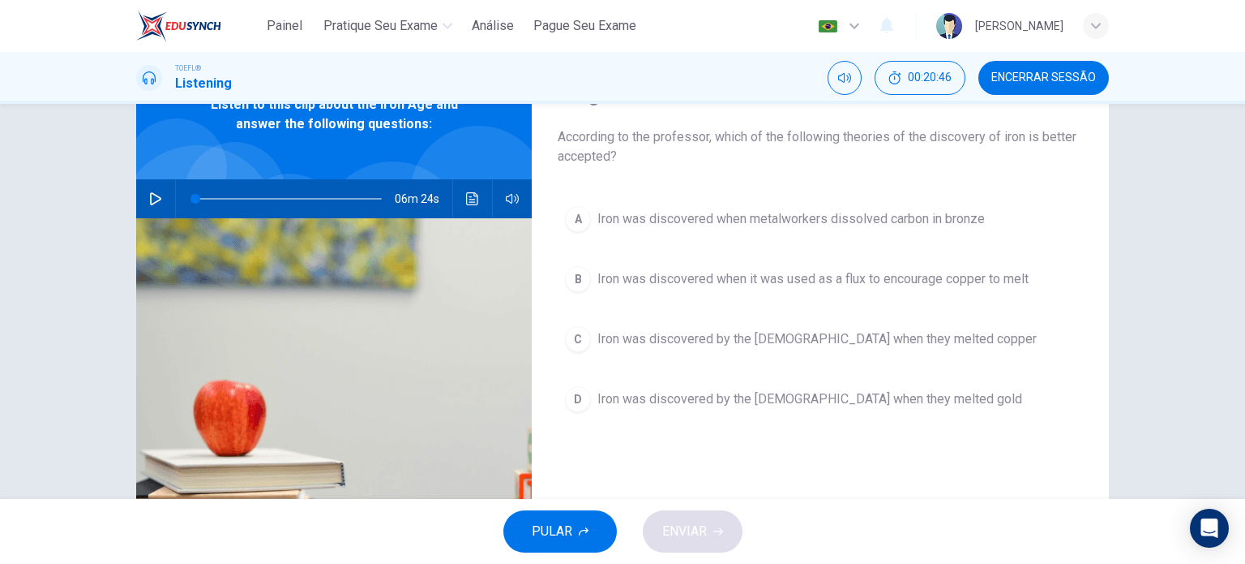
scroll to position [84, 0]
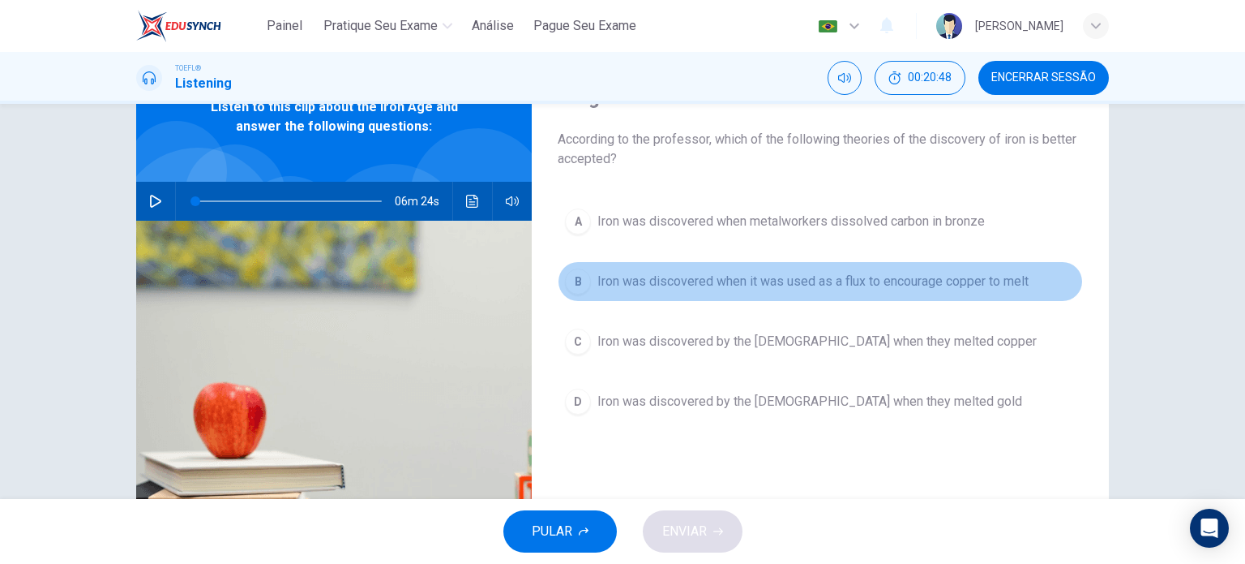
click at [829, 281] on span "Iron was discovered when it was used as a flux to encourage copper to melt" at bounding box center [813, 281] width 431 height 19
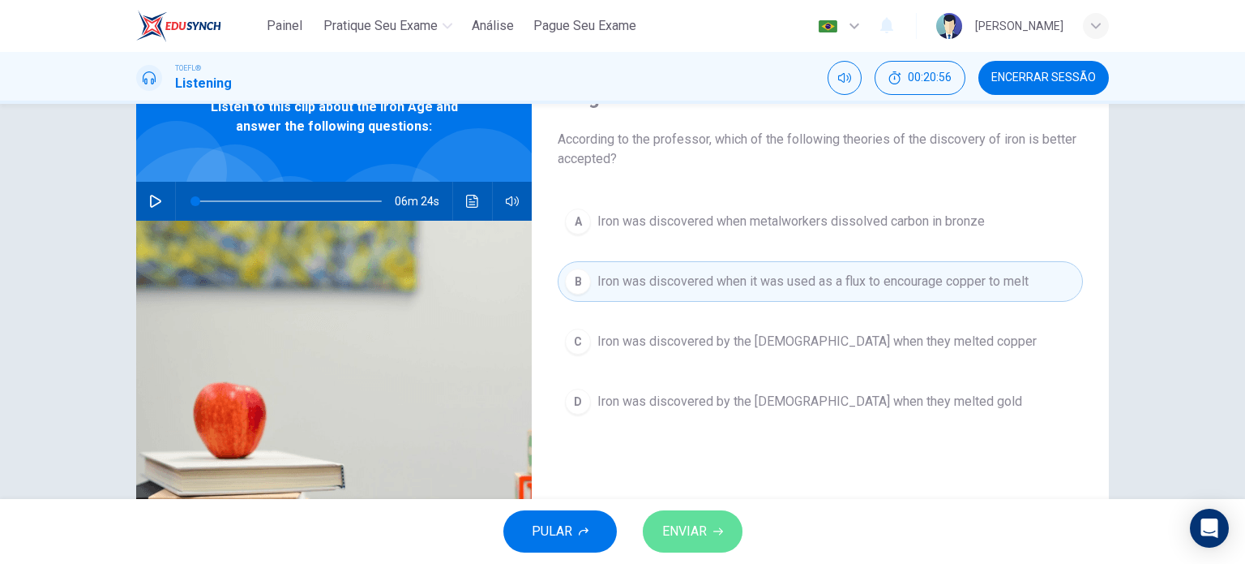
click at [709, 515] on button "ENVIAR" at bounding box center [693, 531] width 100 height 42
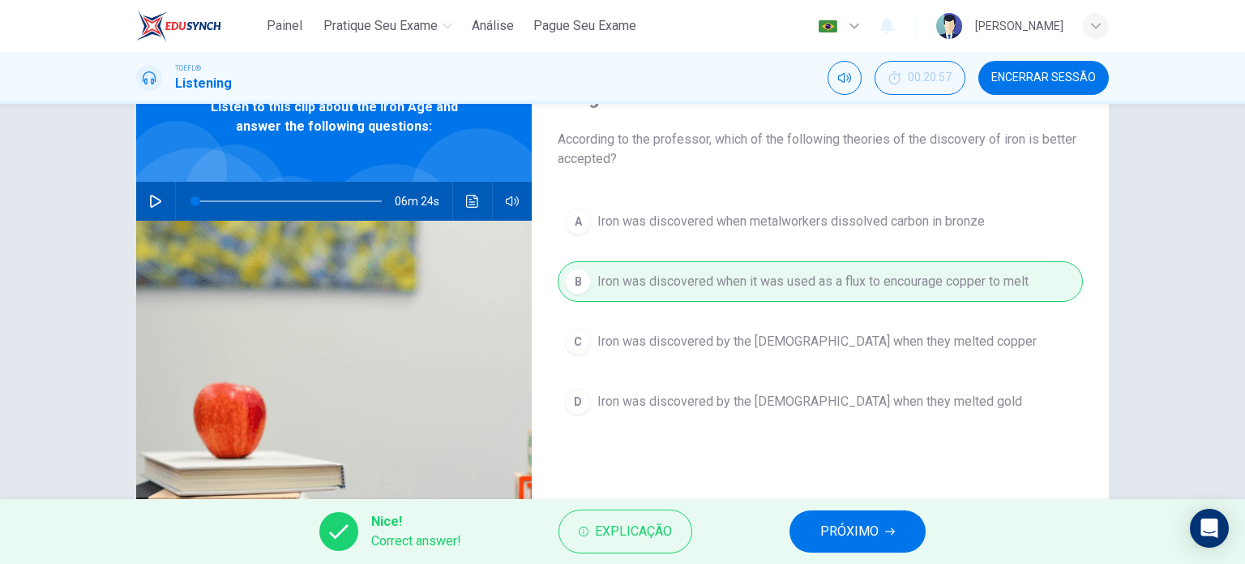
drag, startPoint x: 859, startPoint y: 500, endPoint x: 859, endPoint y: 533, distance: 32.4
click at [859, 533] on div "Nice! Correct answer! Explicação PRÓXIMO" at bounding box center [622, 531] width 1245 height 65
click at [859, 533] on span "PRÓXIMO" at bounding box center [850, 531] width 58 height 23
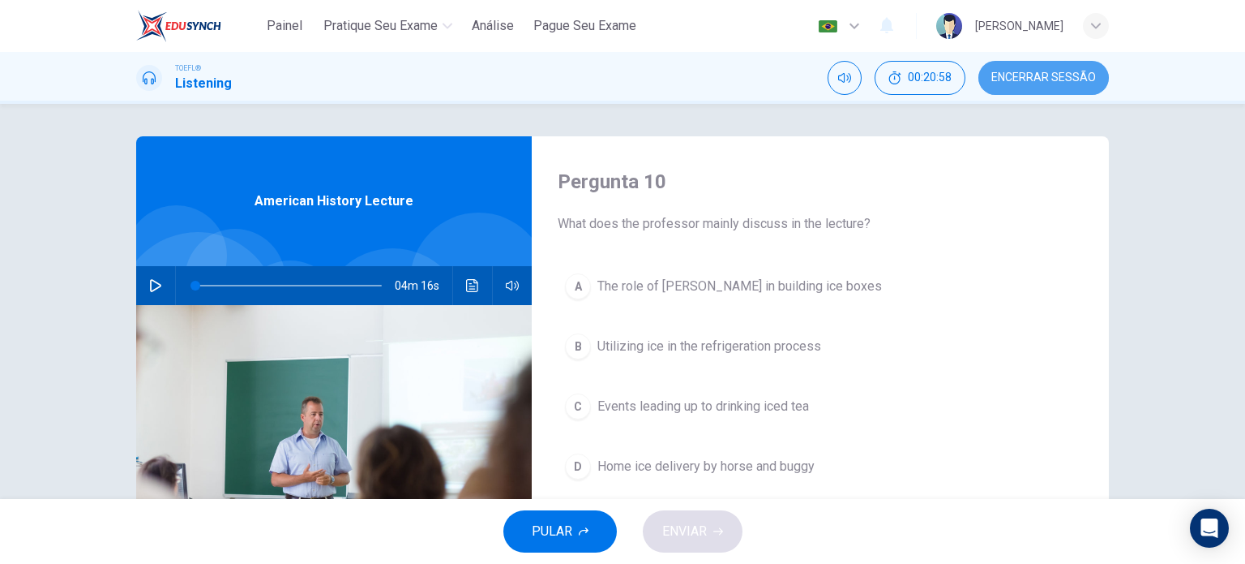
click at [1031, 80] on span "Encerrar Sessão" at bounding box center [1044, 77] width 105 height 13
click at [155, 285] on icon "button" at bounding box center [155, 285] width 11 height 13
type input "1"
drag, startPoint x: 194, startPoint y: 290, endPoint x: 84, endPoint y: 286, distance: 109.5
click at [84, 286] on div "Pergunta 10 What does the professor mainly discuss in the lecture? A The role o…" at bounding box center [622, 301] width 1245 height 395
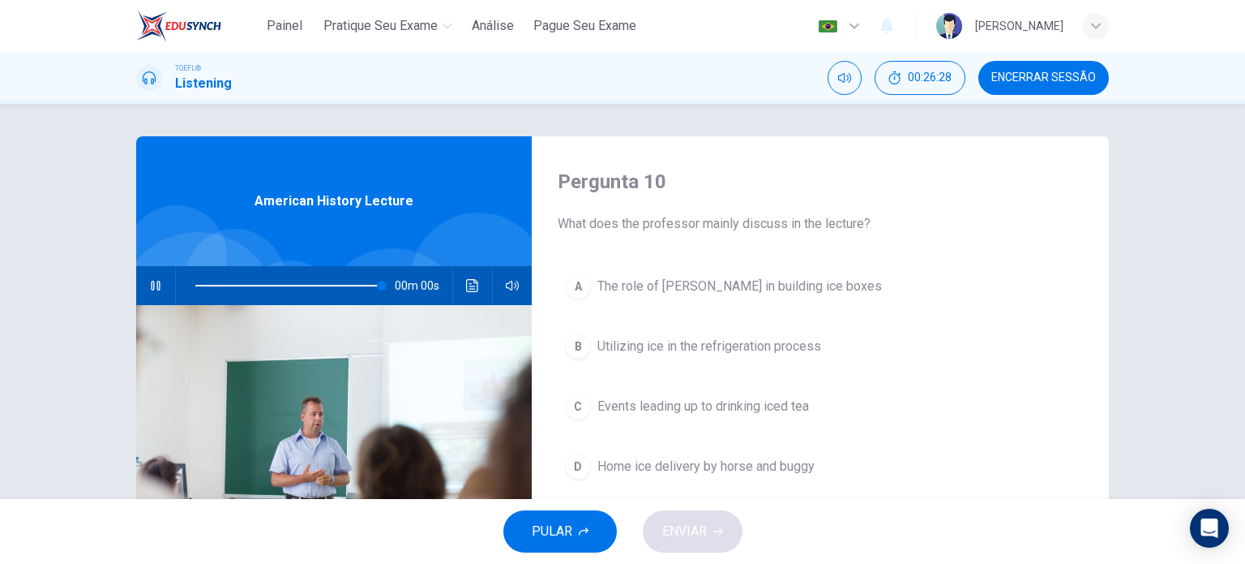
type input "0"
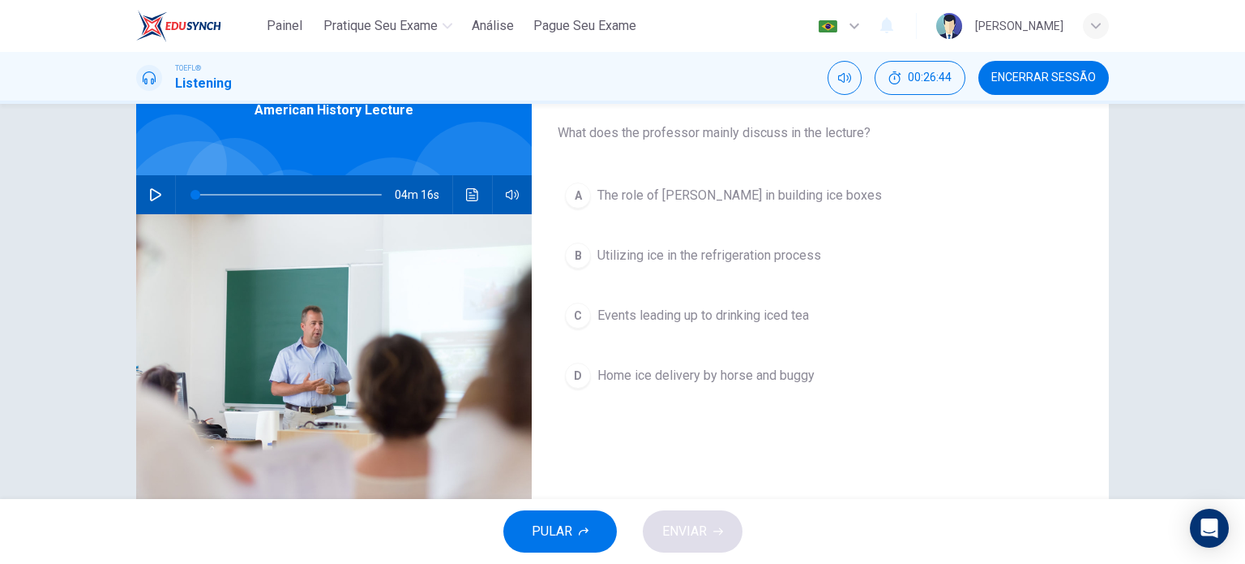
scroll to position [91, 0]
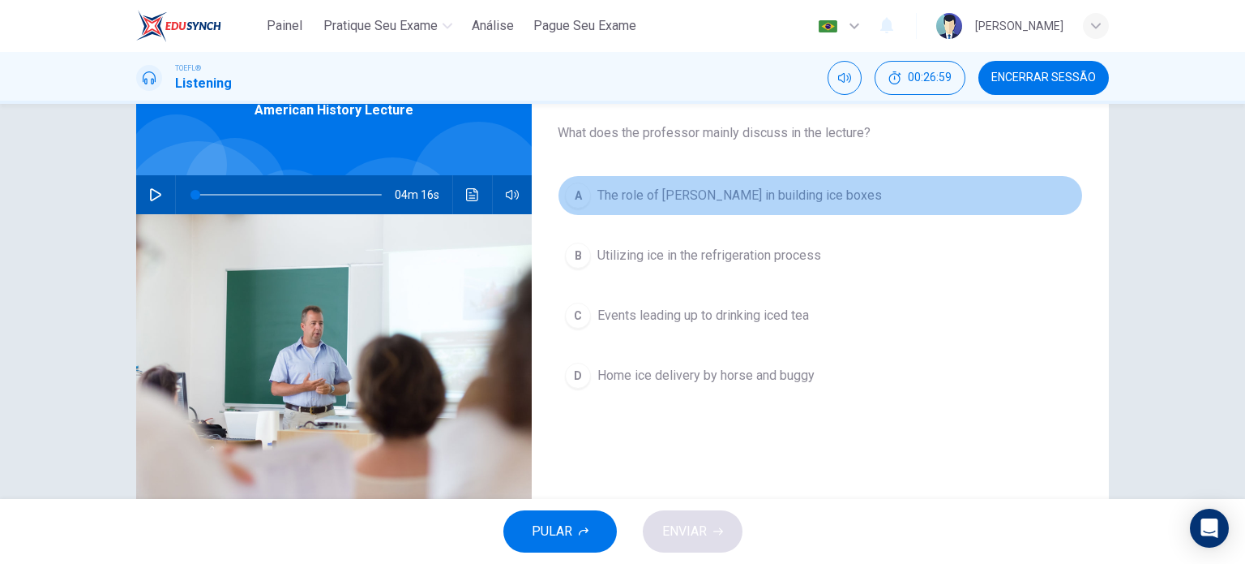
click at [786, 207] on button "A The role of [PERSON_NAME] in building ice boxes" at bounding box center [820, 195] width 525 height 41
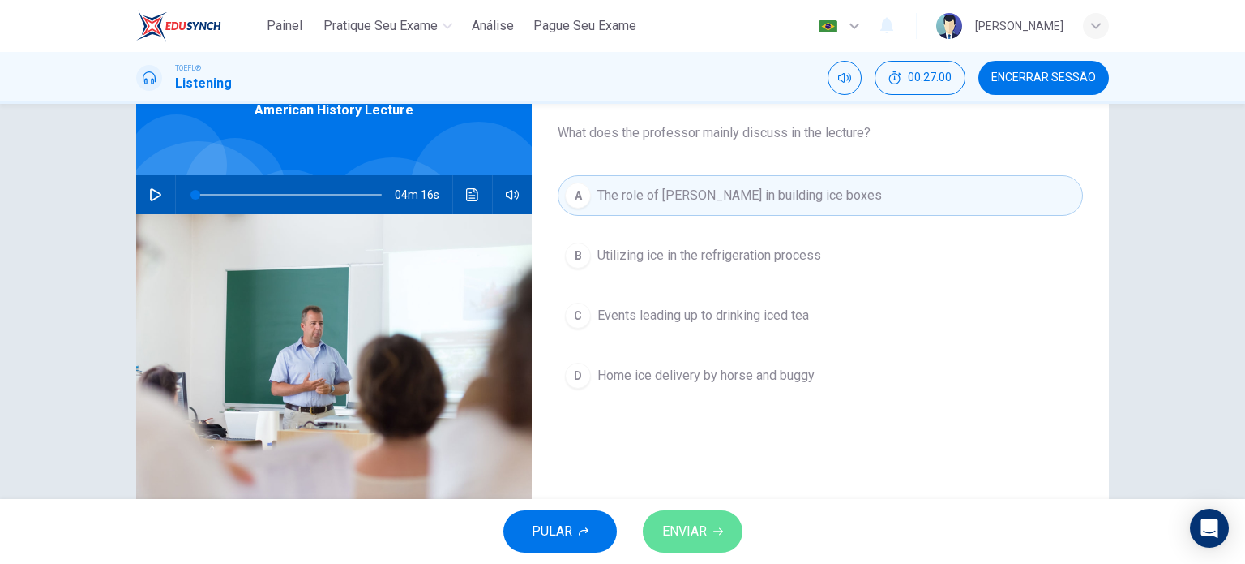
click at [701, 524] on span "ENVIAR" at bounding box center [684, 531] width 45 height 23
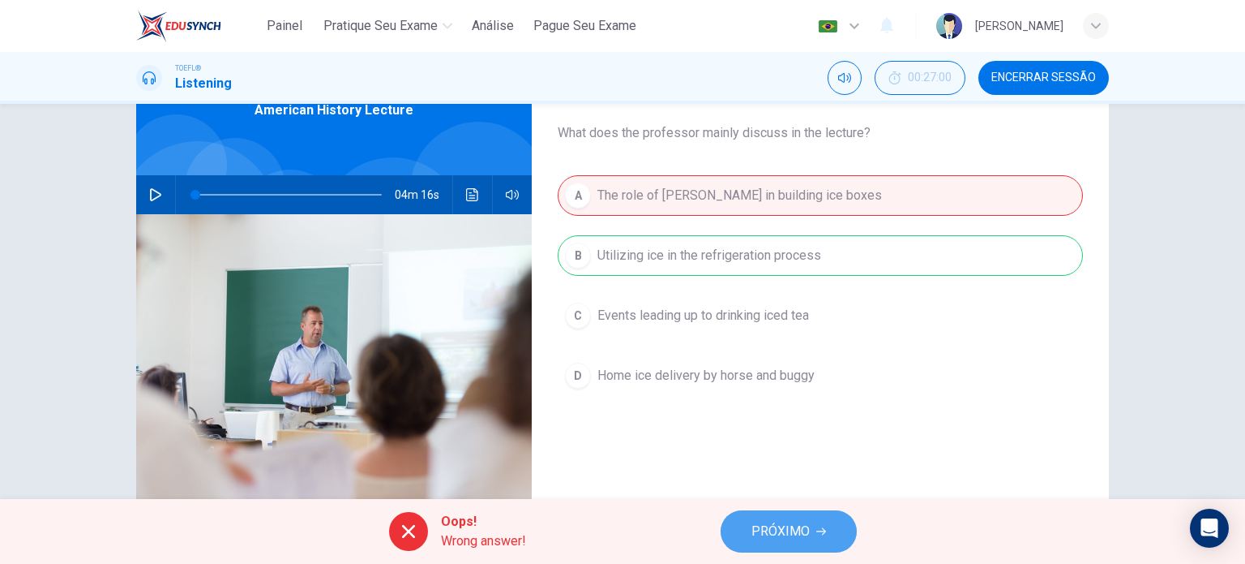
click at [800, 540] on span "PRÓXIMO" at bounding box center [781, 531] width 58 height 23
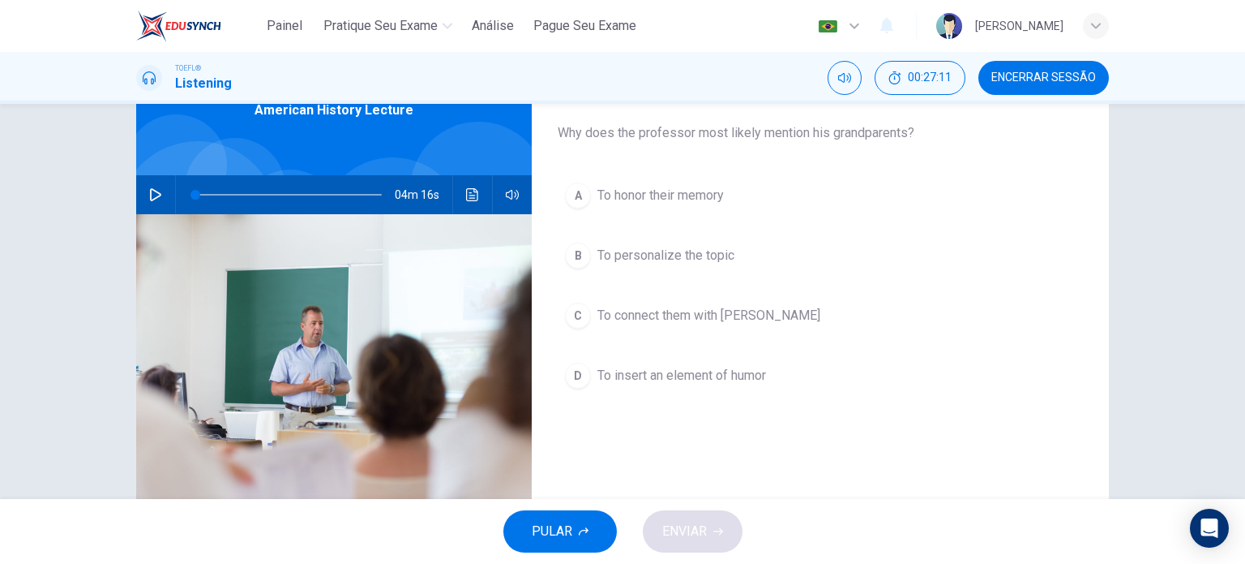
click at [707, 259] on span "To personalize the topic" at bounding box center [666, 255] width 137 height 19
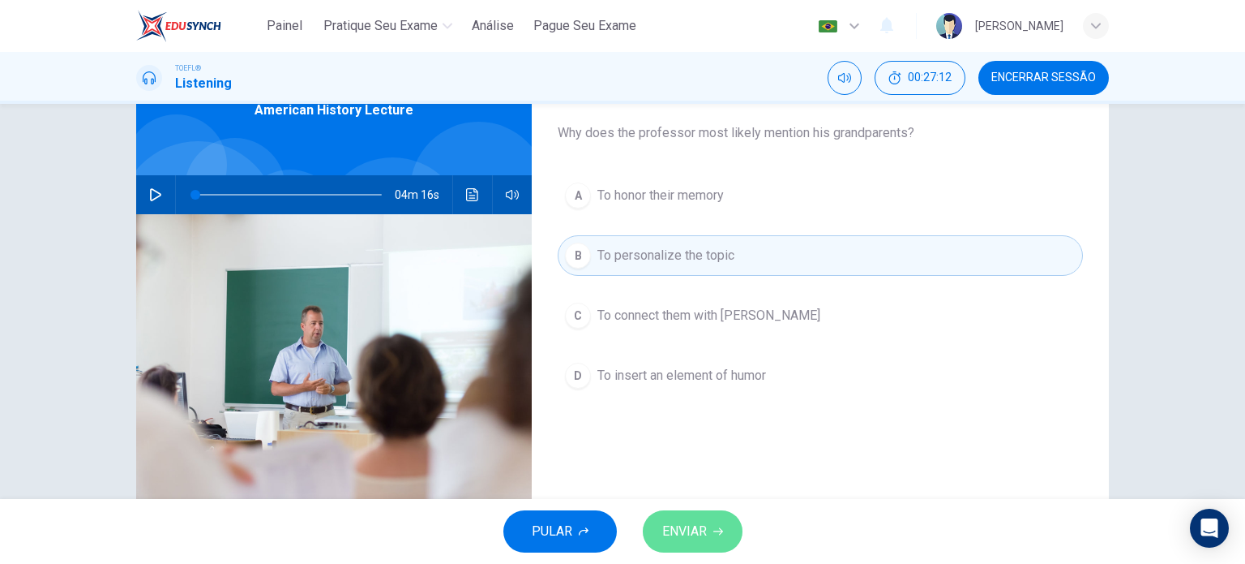
click at [719, 531] on icon "button" at bounding box center [718, 531] width 10 height 10
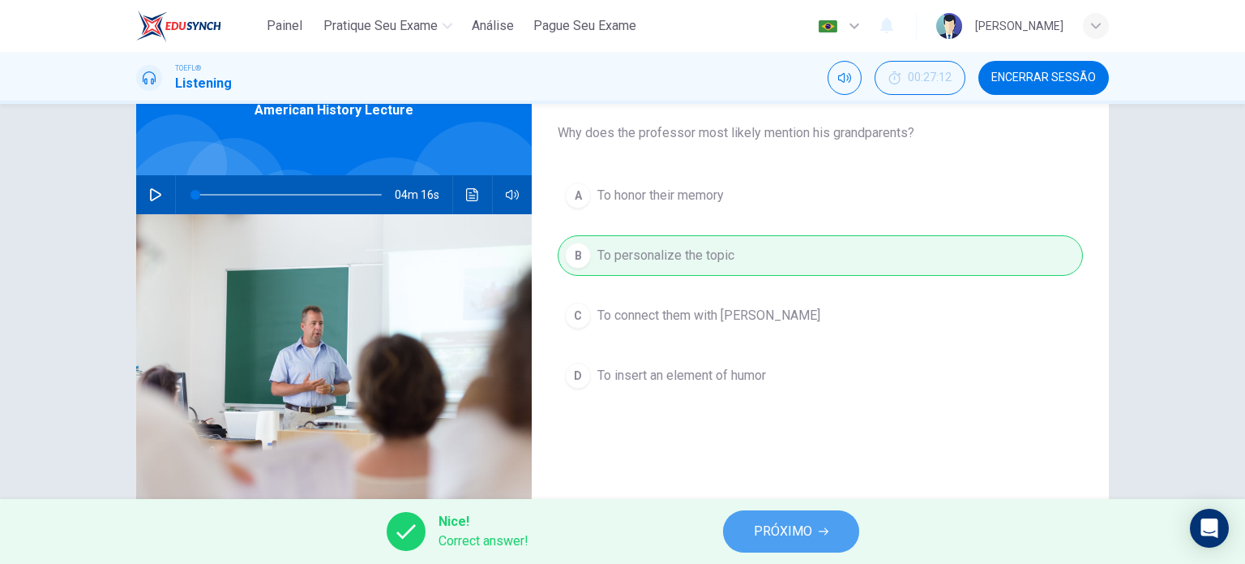
click at [781, 532] on span "PRÓXIMO" at bounding box center [783, 531] width 58 height 23
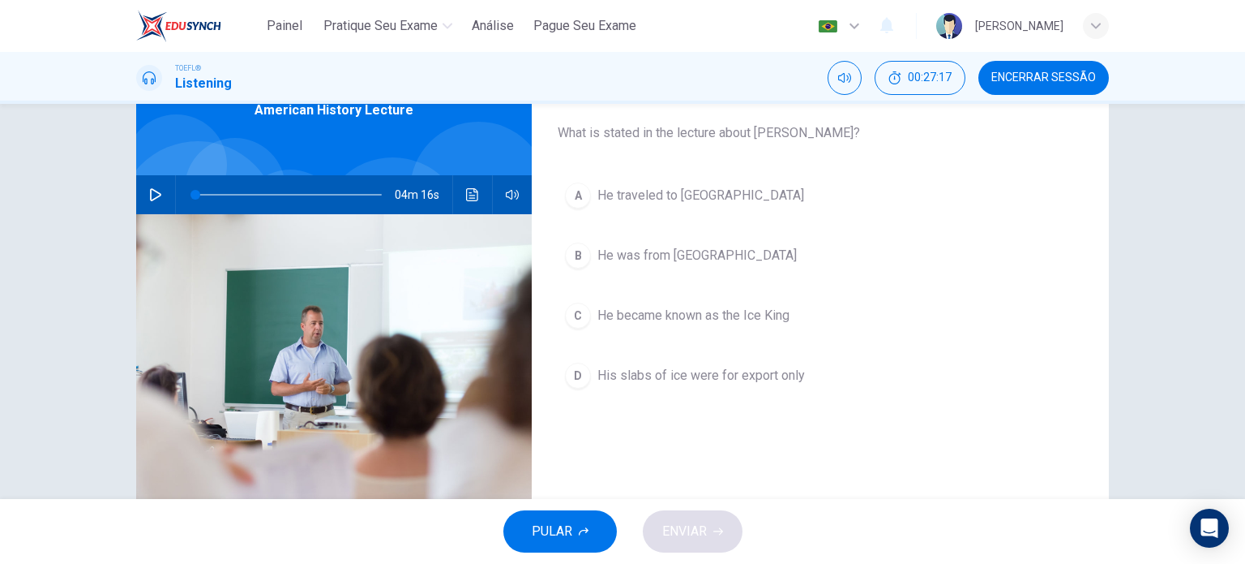
click at [692, 264] on span "He was from [GEOGRAPHIC_DATA]" at bounding box center [697, 255] width 199 height 19
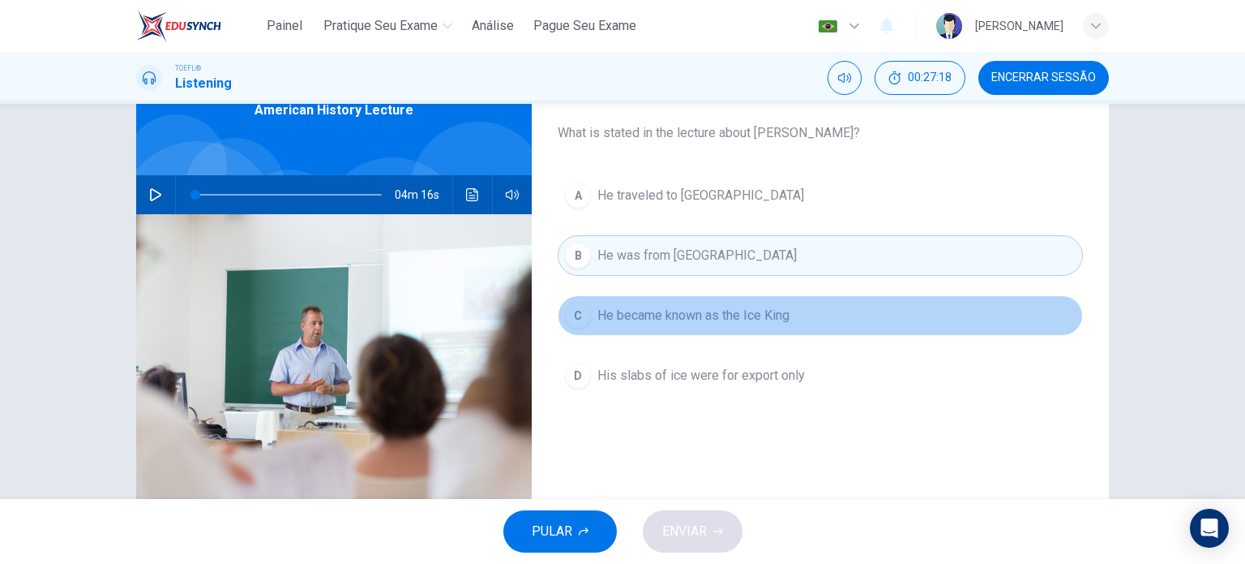
click at [736, 320] on span "He became known as the Ice King" at bounding box center [694, 315] width 192 height 19
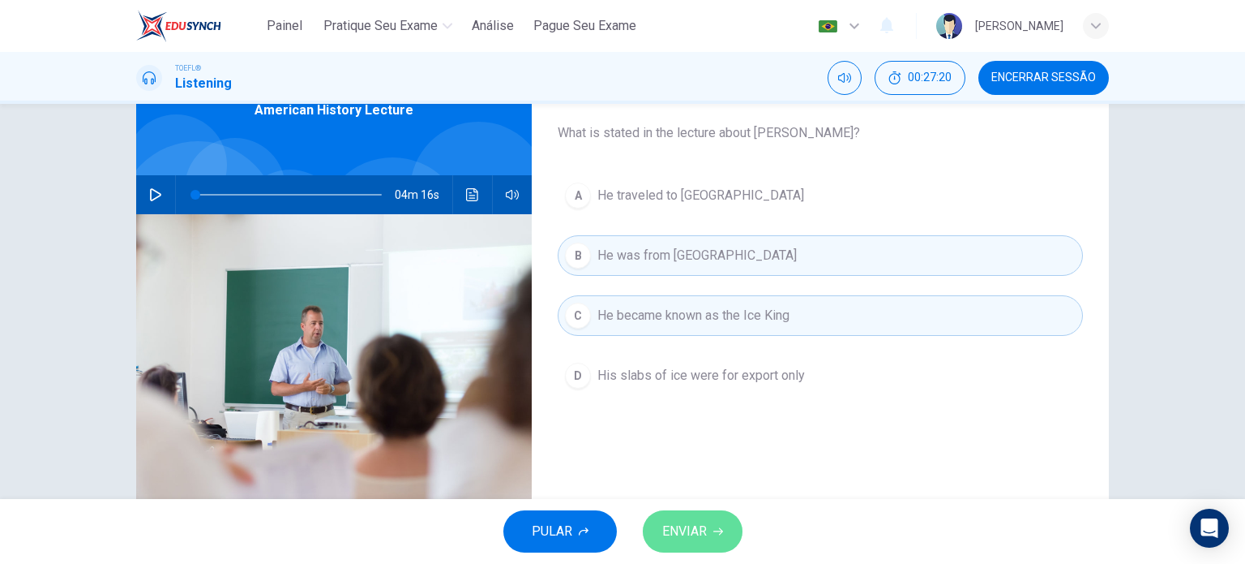
click at [718, 536] on button "ENVIAR" at bounding box center [693, 531] width 100 height 42
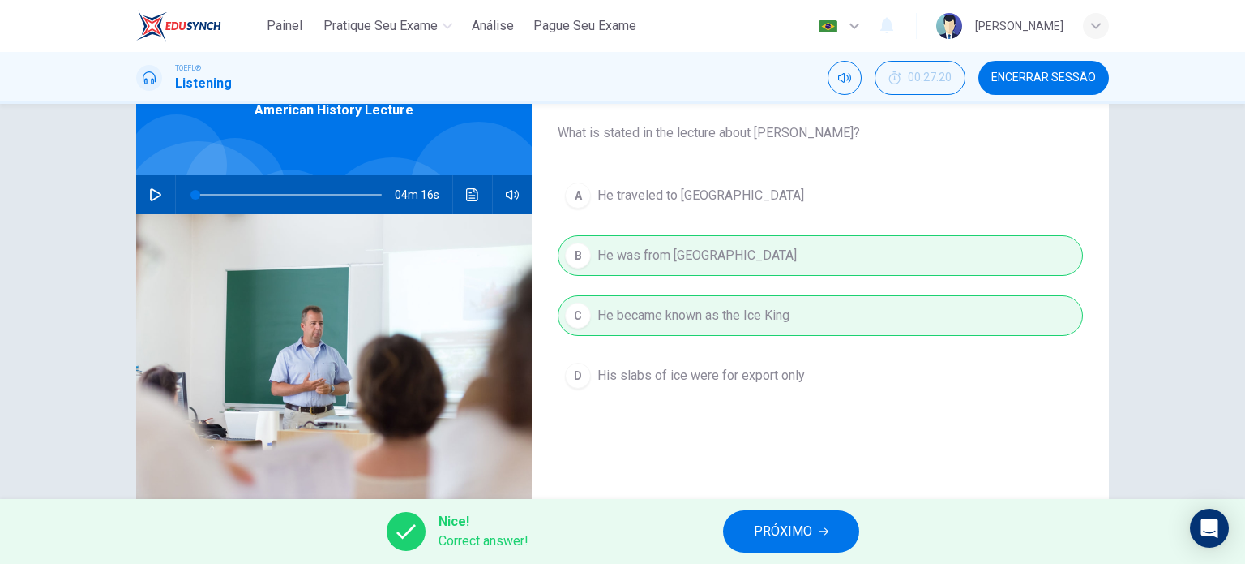
click at [778, 525] on span "PRÓXIMO" at bounding box center [783, 531] width 58 height 23
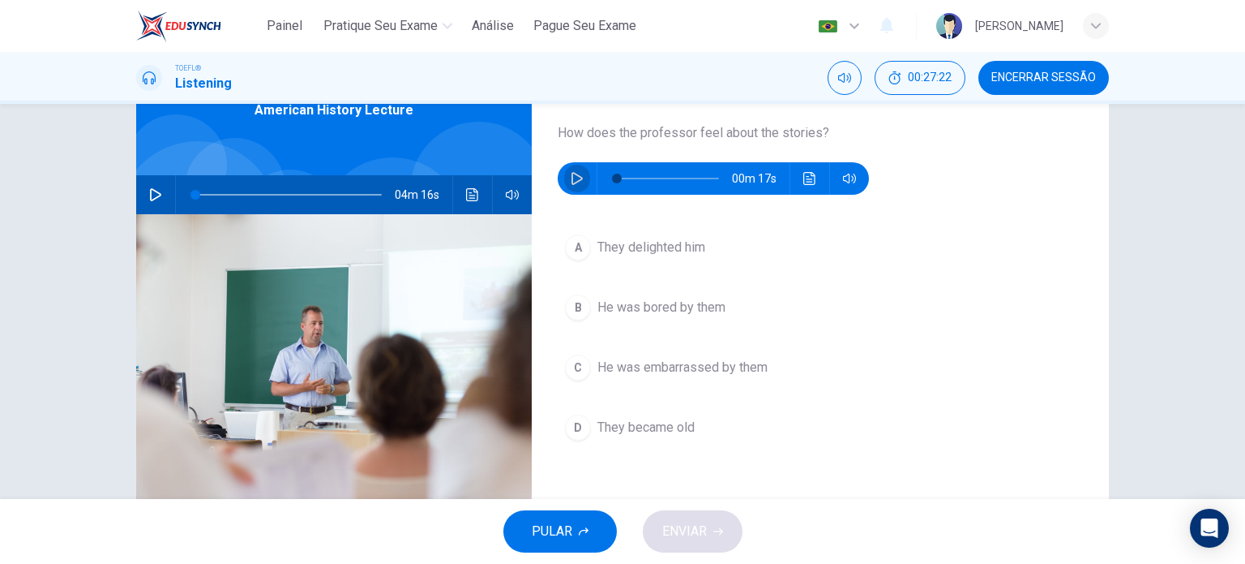
click at [571, 177] on icon "button" at bounding box center [577, 178] width 13 height 13
type input "0"
click at [681, 256] on span "They delighted him" at bounding box center [652, 247] width 108 height 19
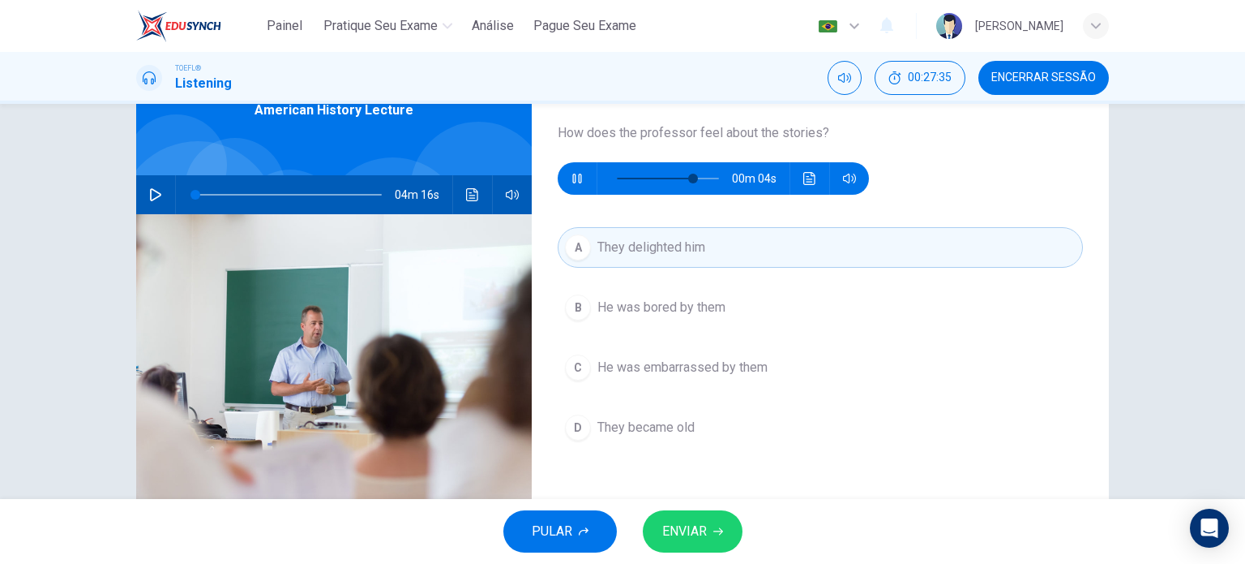
click at [666, 530] on span "ENVIAR" at bounding box center [684, 531] width 45 height 23
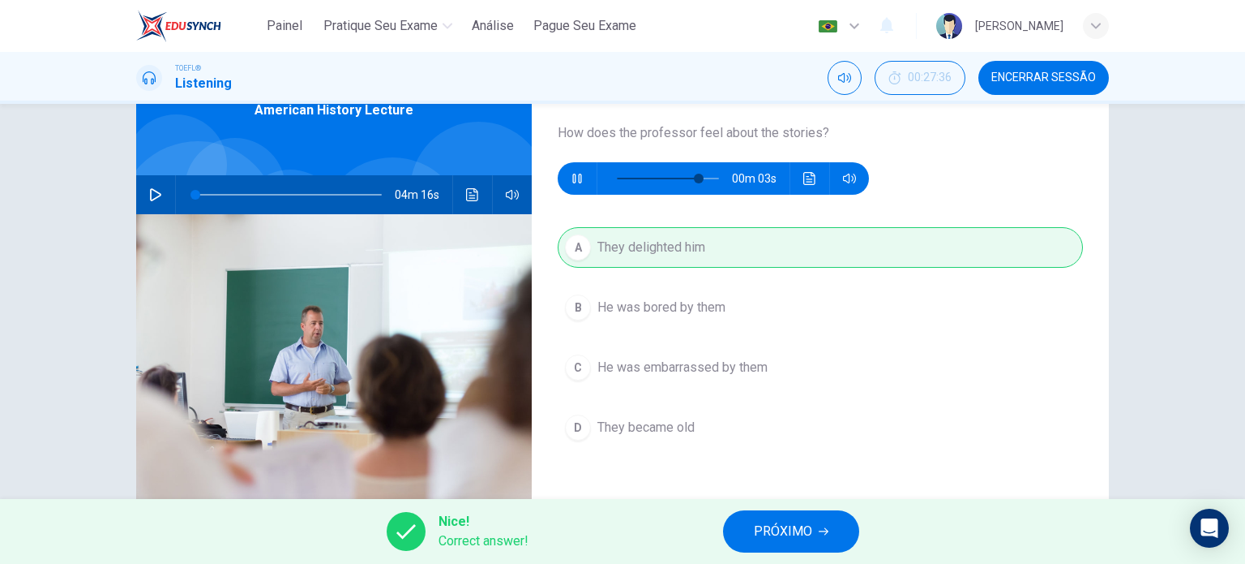
type input "86"
click at [794, 533] on span "PRÓXIMO" at bounding box center [783, 531] width 58 height 23
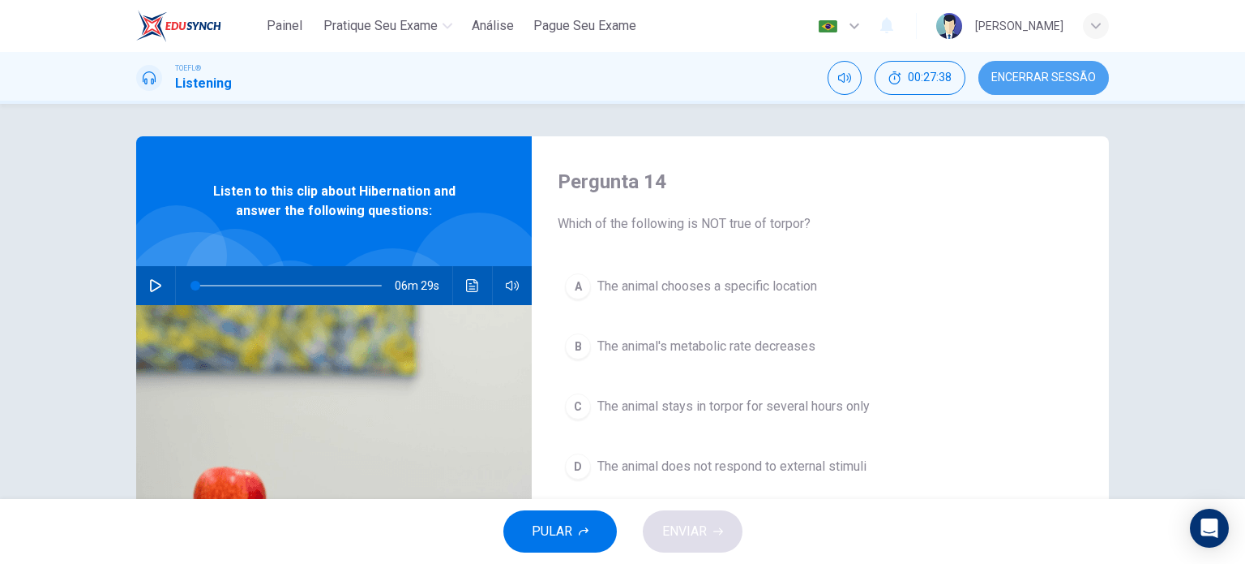
click at [1018, 84] on button "Encerrar Sessão" at bounding box center [1044, 78] width 131 height 34
